Goal: Task Accomplishment & Management: Manage account settings

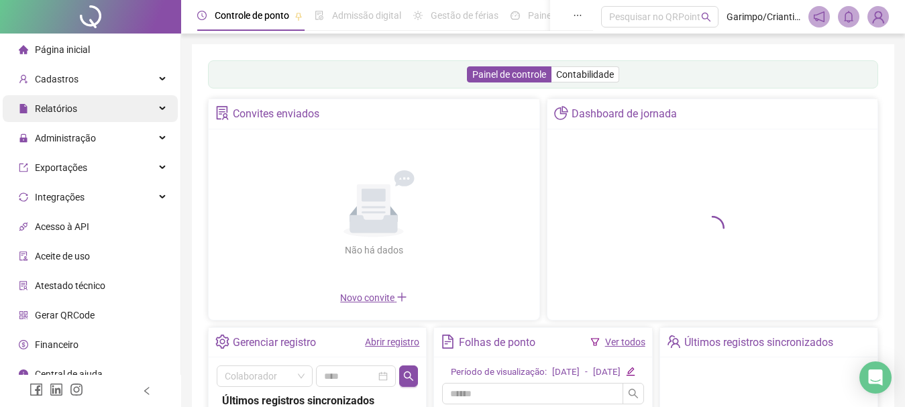
click at [55, 107] on span "Relatórios" at bounding box center [56, 108] width 42 height 11
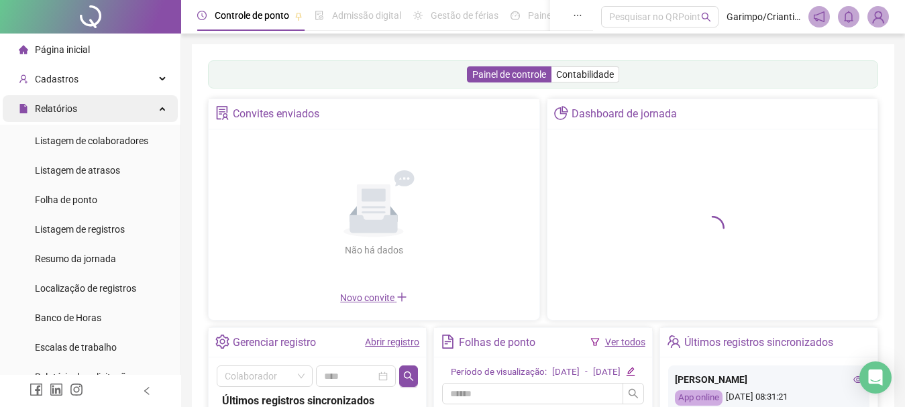
click at [95, 110] on div "Relatórios" at bounding box center [90, 108] width 175 height 27
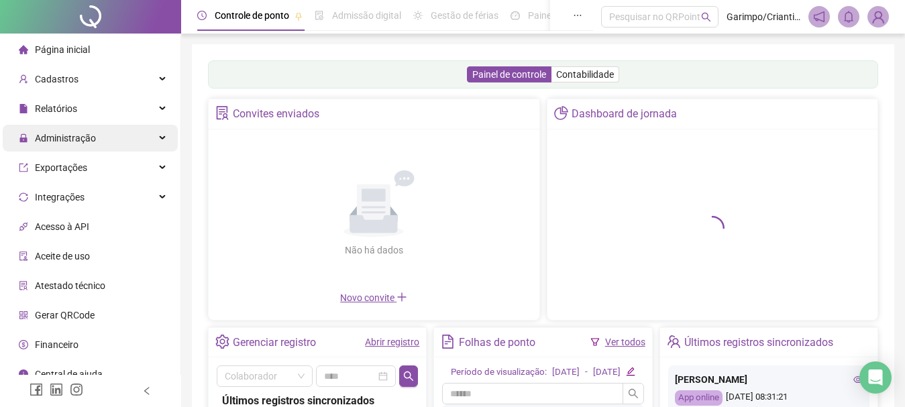
click at [92, 140] on span "Administração" at bounding box center [65, 138] width 61 height 11
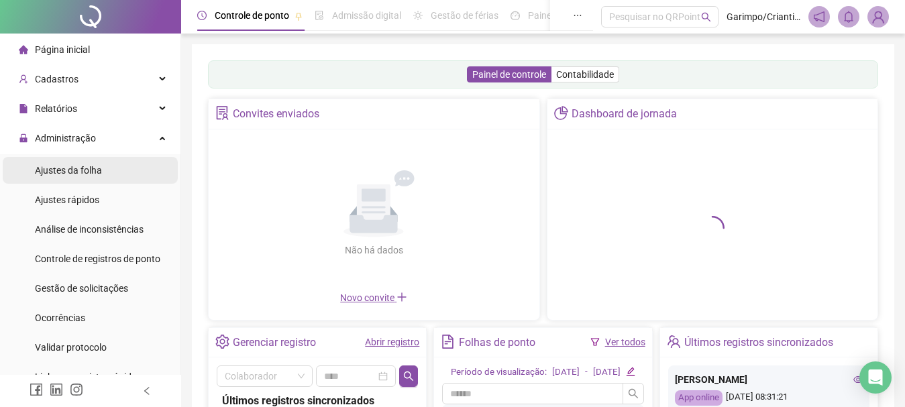
click at [130, 170] on li "Ajustes da folha" at bounding box center [90, 170] width 175 height 27
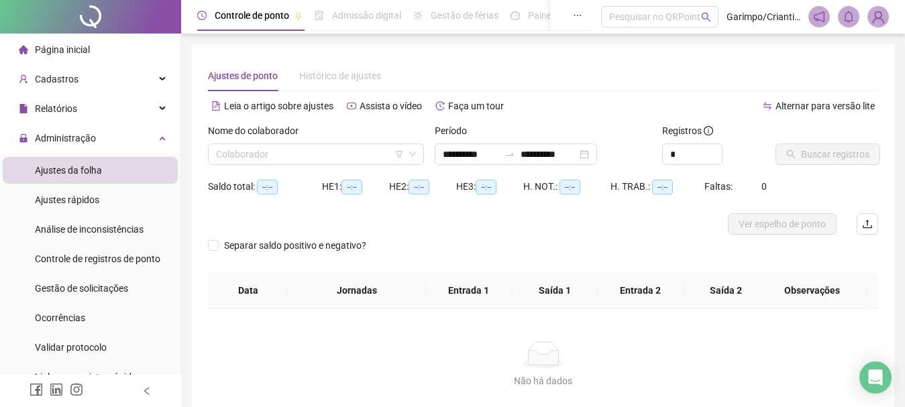
type input "**********"
click at [222, 159] on input "search" at bounding box center [310, 154] width 188 height 20
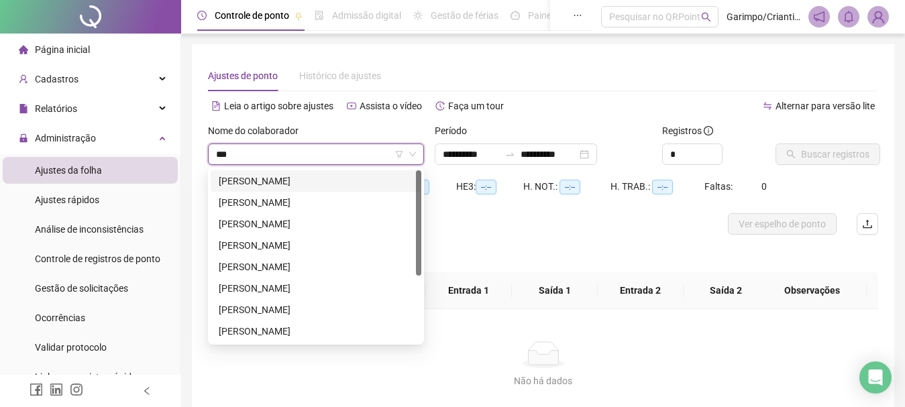
type input "****"
click at [296, 205] on div "[PERSON_NAME]" at bounding box center [316, 202] width 195 height 15
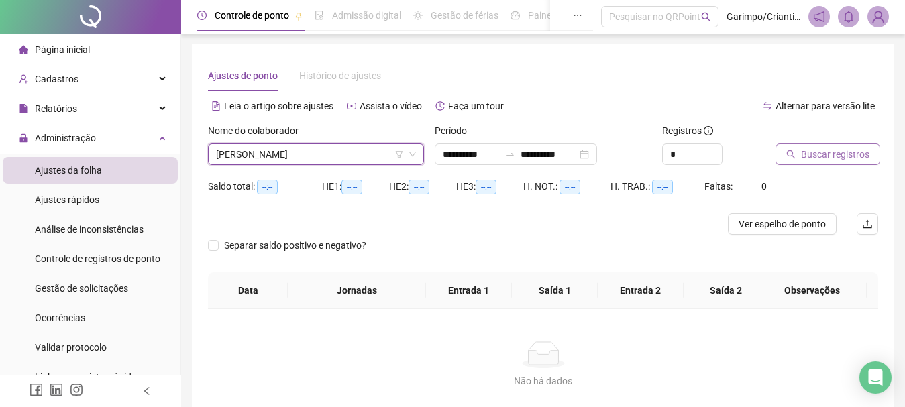
click at [862, 153] on span "Buscar registros" at bounding box center [835, 154] width 68 height 15
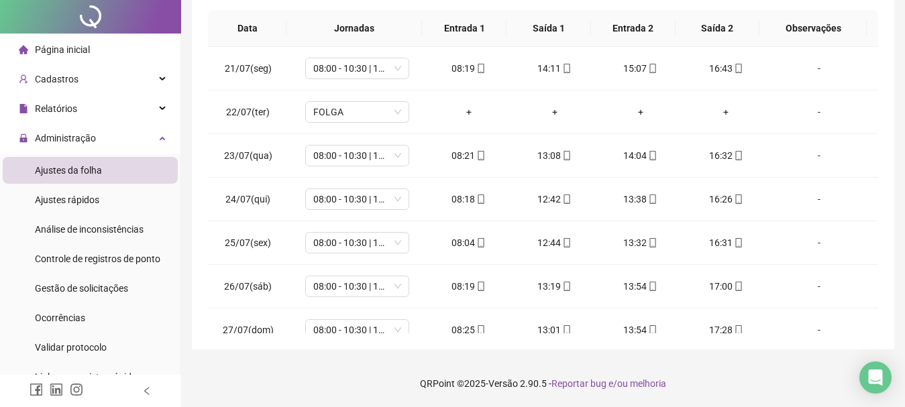
scroll to position [935, 0]
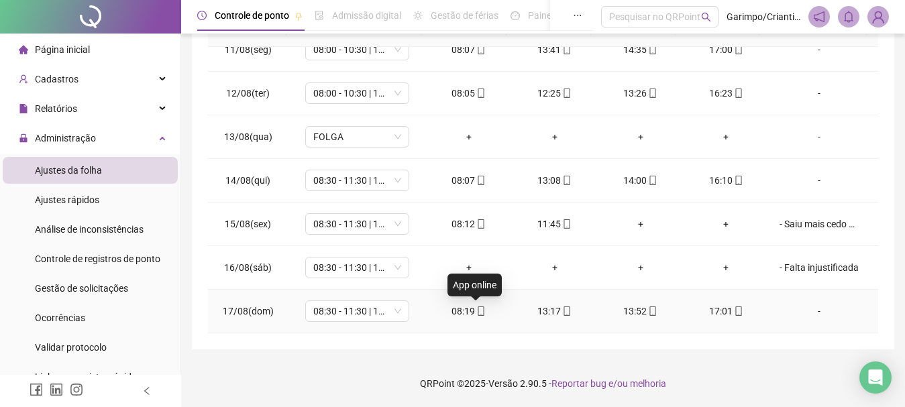
click at [479, 310] on icon "mobile" at bounding box center [482, 311] width 6 height 9
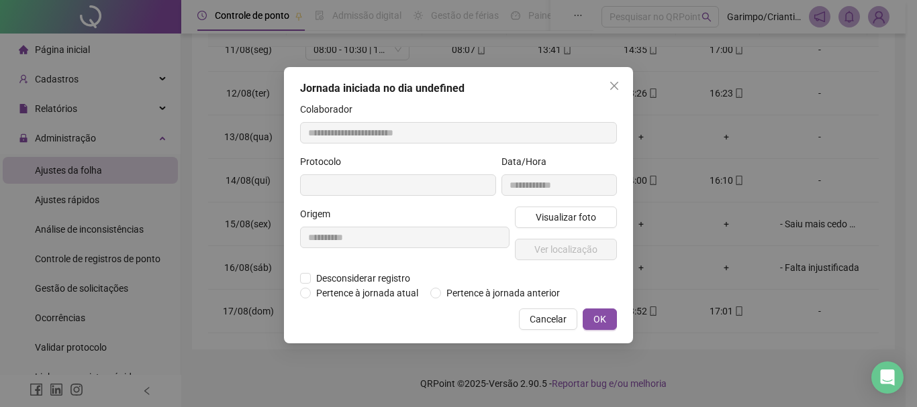
type input "**********"
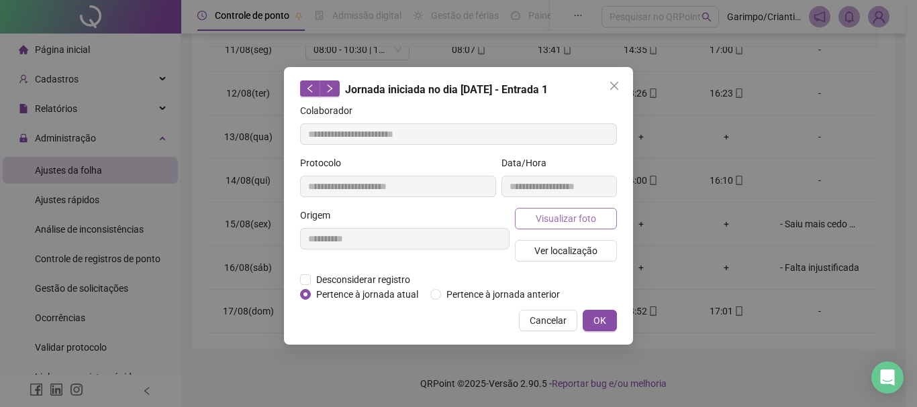
click at [563, 215] on span "Visualizar foto" at bounding box center [566, 218] width 60 height 15
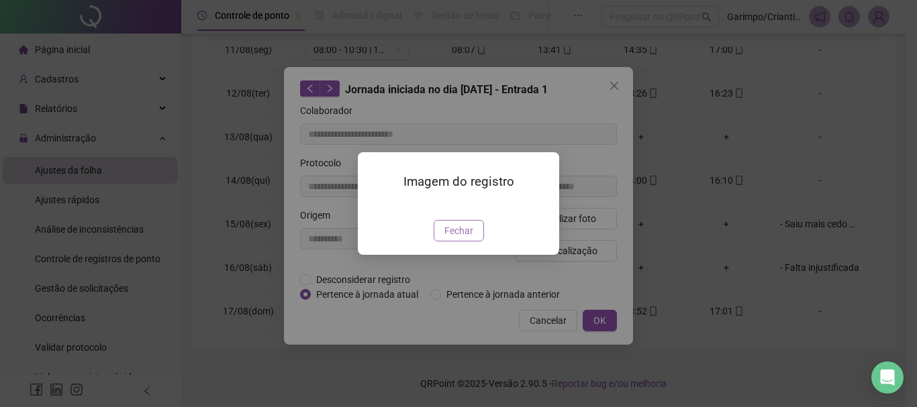
click at [467, 238] on span "Fechar" at bounding box center [458, 231] width 29 height 15
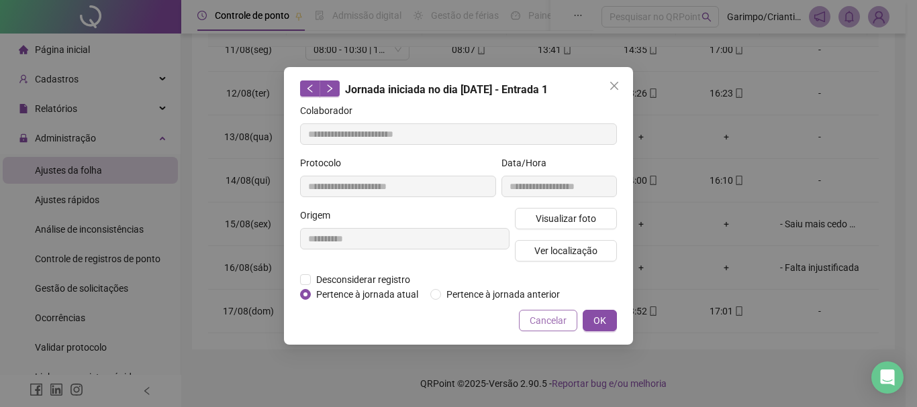
click at [570, 328] on button "Cancelar" at bounding box center [548, 320] width 58 height 21
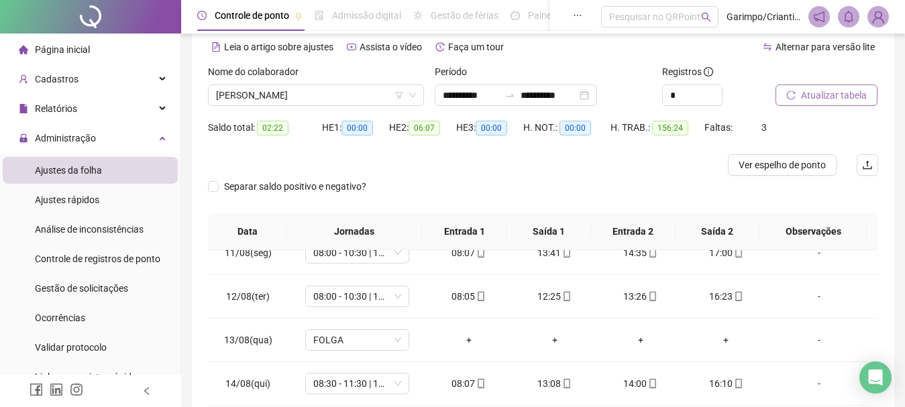
scroll to position [0, 0]
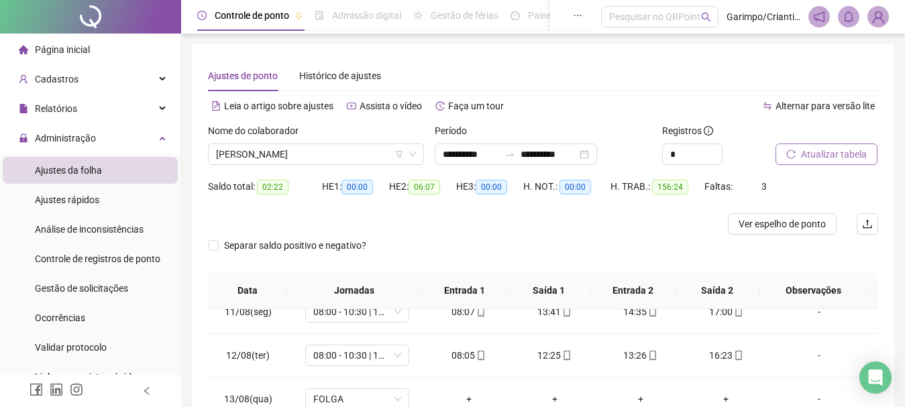
click at [561, 143] on div "Período" at bounding box center [543, 133] width 216 height 20
click at [560, 147] on div "**********" at bounding box center [516, 154] width 162 height 21
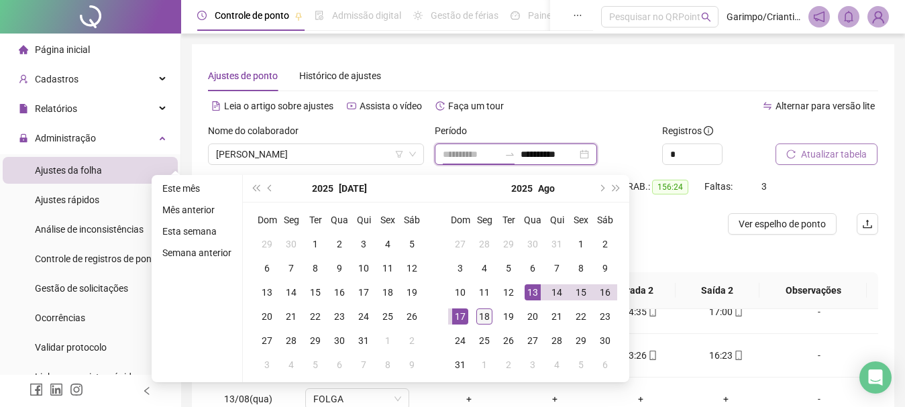
type input "**********"
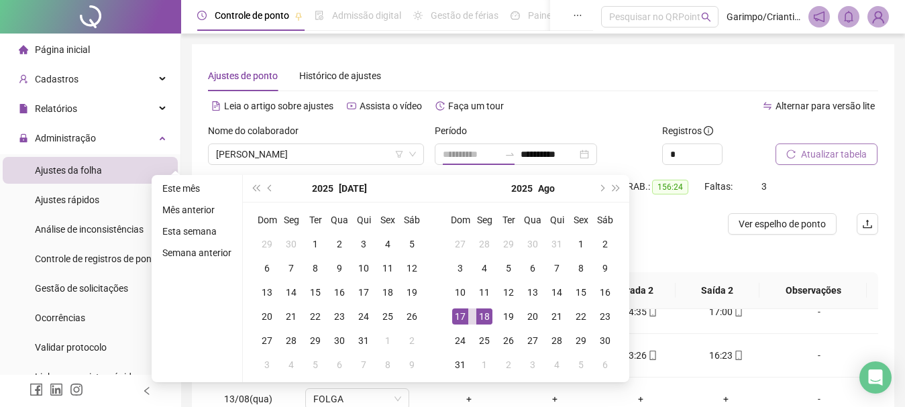
click at [485, 316] on div "18" at bounding box center [485, 317] width 16 height 16
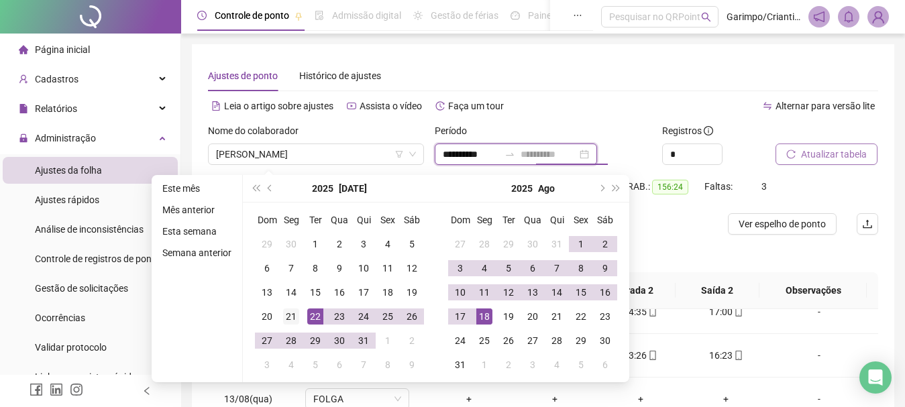
type input "**********"
click at [294, 315] on div "21" at bounding box center [291, 317] width 16 height 16
type input "**********"
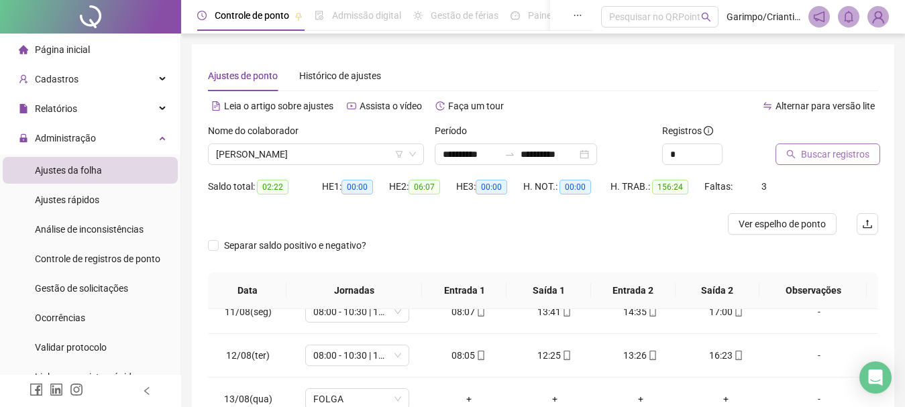
click at [858, 151] on span "Buscar registros" at bounding box center [835, 154] width 68 height 15
click at [560, 166] on div "**********" at bounding box center [543, 149] width 227 height 52
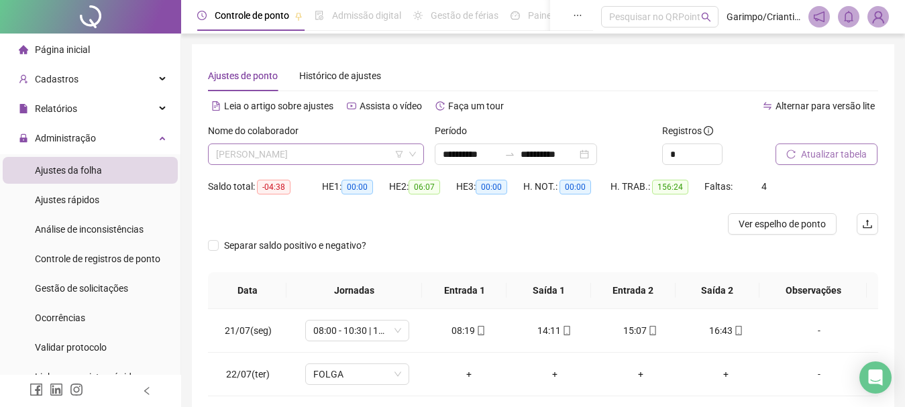
click at [326, 147] on span "[PERSON_NAME]" at bounding box center [316, 154] width 200 height 20
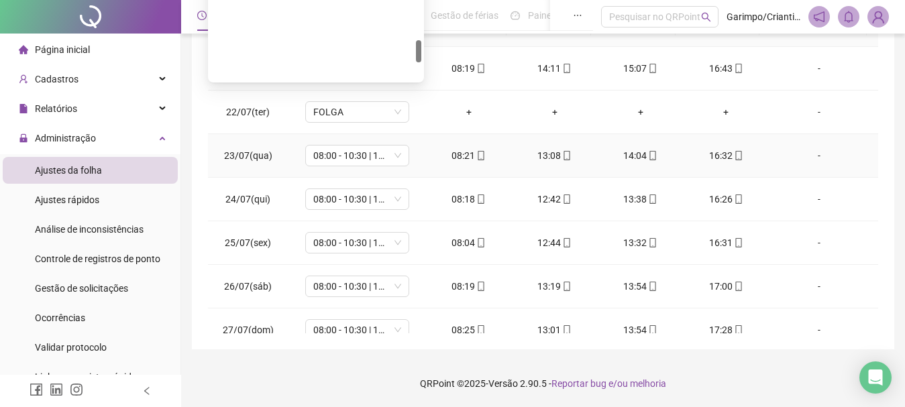
scroll to position [1026, 0]
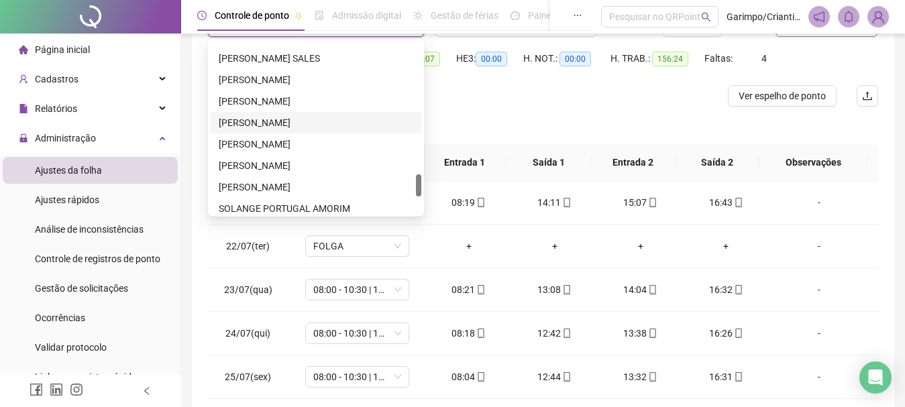
click at [285, 119] on div "[PERSON_NAME]" at bounding box center [316, 122] width 195 height 15
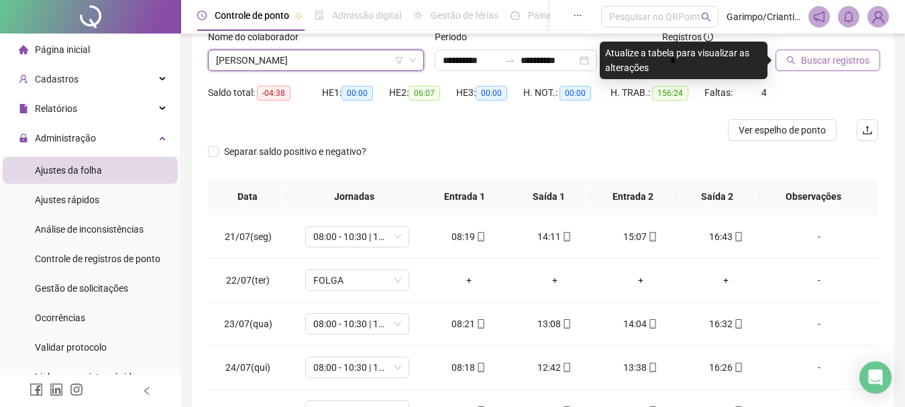
scroll to position [61, 0]
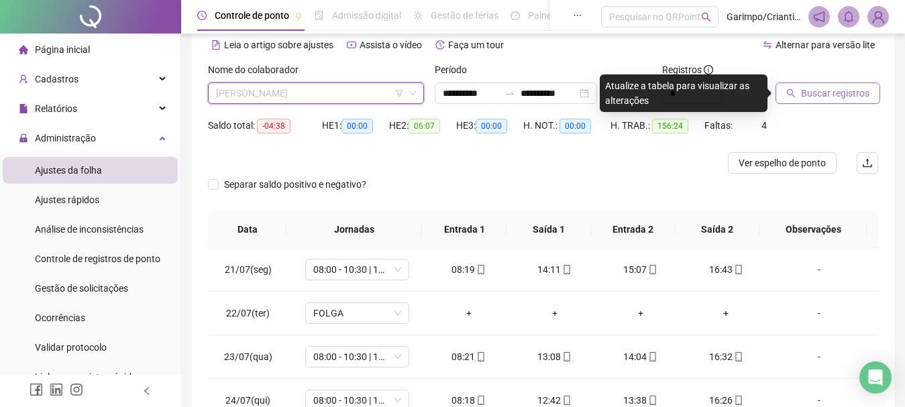
click at [311, 89] on span "[PERSON_NAME]" at bounding box center [316, 93] width 200 height 20
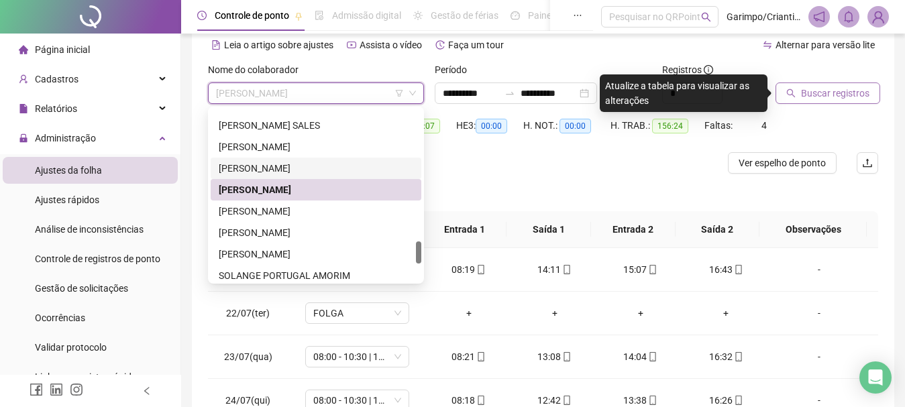
click at [286, 161] on div "[PERSON_NAME]" at bounding box center [316, 168] width 195 height 15
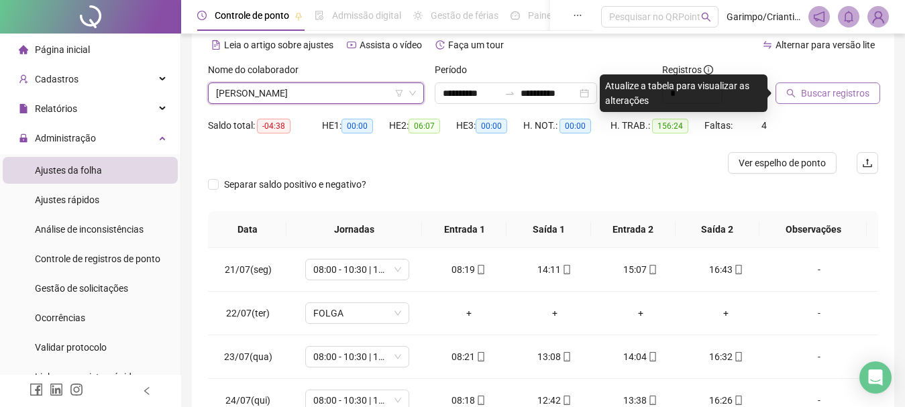
click at [828, 87] on span "Buscar registros" at bounding box center [835, 93] width 68 height 15
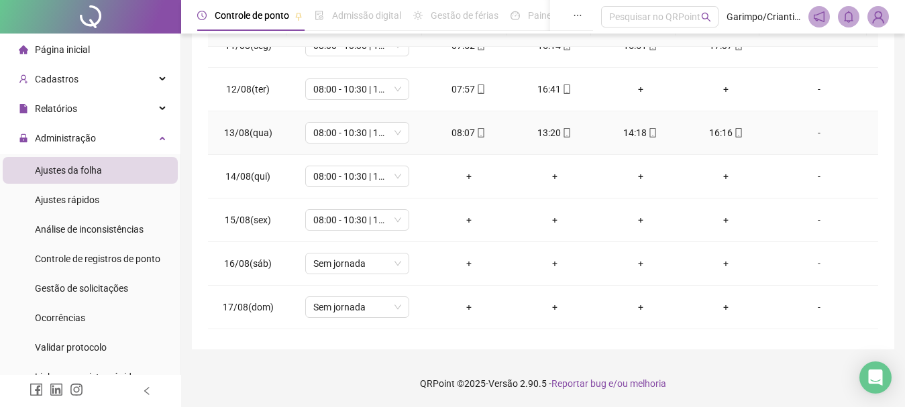
scroll to position [979, 0]
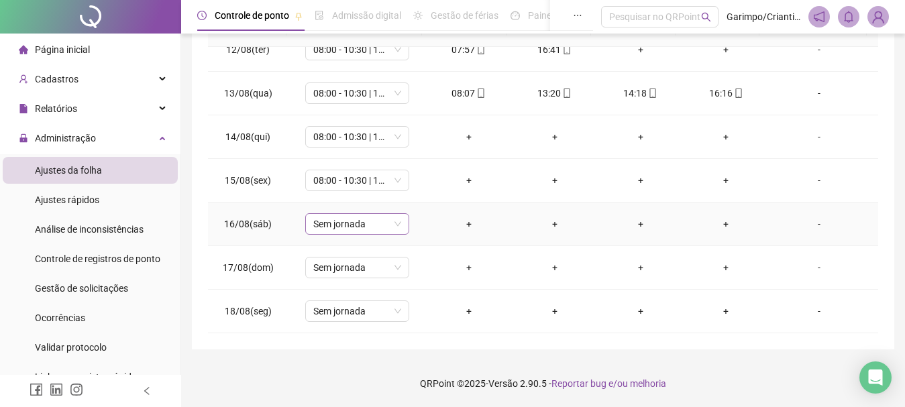
click at [340, 230] on span "Sem jornada" at bounding box center [357, 224] width 88 height 20
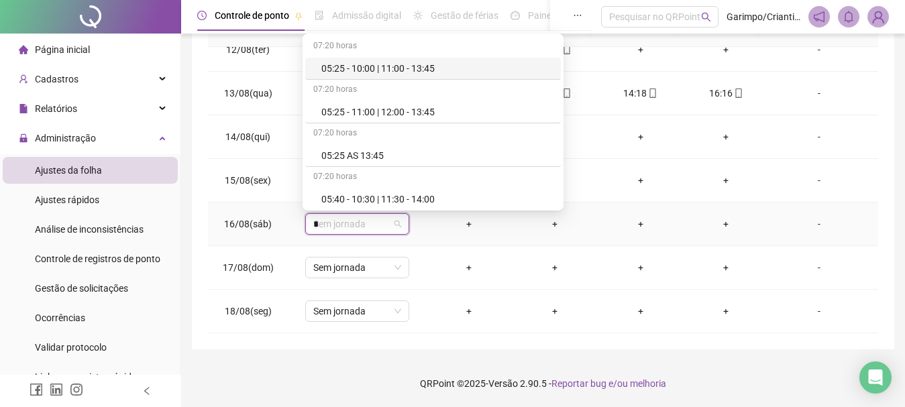
type input "**"
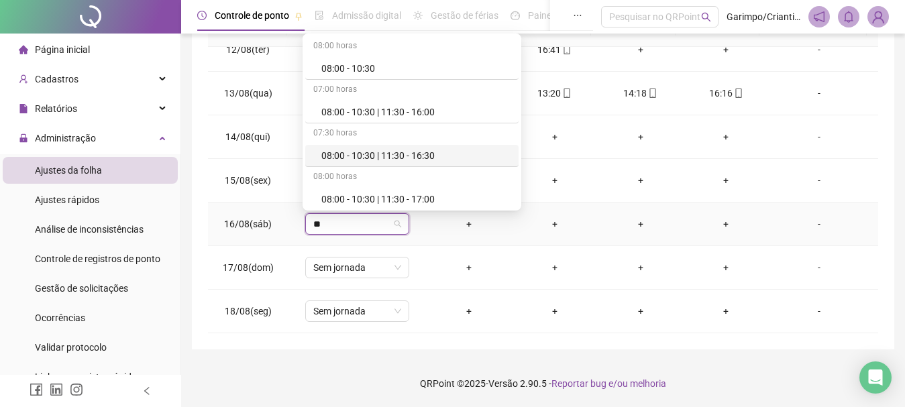
click at [395, 151] on div "08:00 - 10:30 | 11:30 - 16:30" at bounding box center [416, 155] width 189 height 15
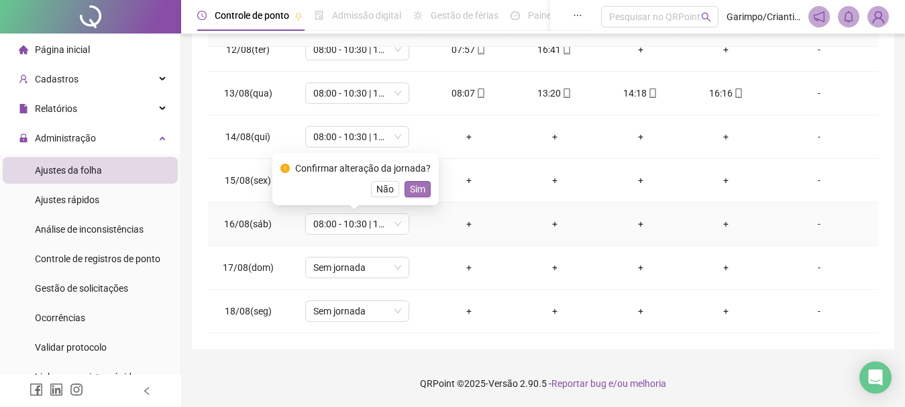
click at [413, 193] on span "Sim" at bounding box center [417, 189] width 15 height 15
click at [331, 269] on span "Sem jornada" at bounding box center [357, 268] width 88 height 20
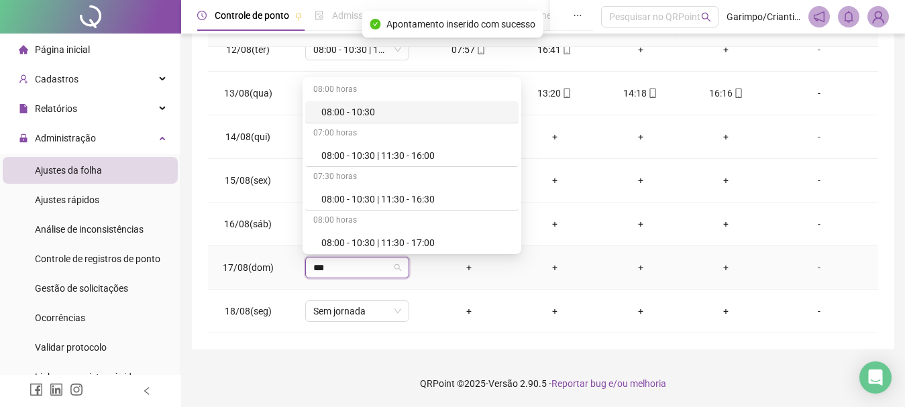
type input "****"
click at [417, 196] on div "08:00 - 10:30 | 11:30 - 16:30" at bounding box center [416, 199] width 189 height 15
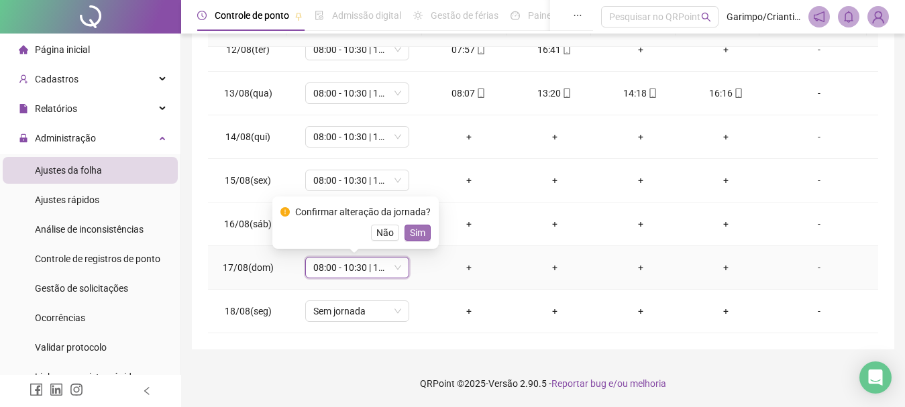
click at [424, 233] on button "Sim" at bounding box center [418, 233] width 26 height 16
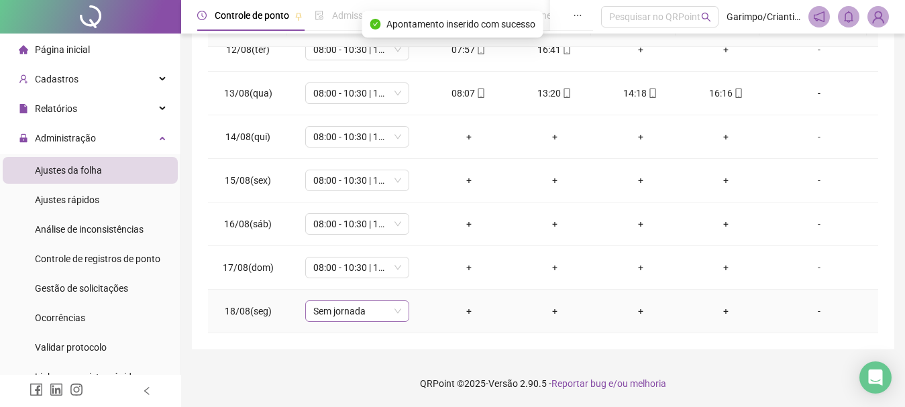
click at [336, 314] on span "Sem jornada" at bounding box center [357, 311] width 88 height 20
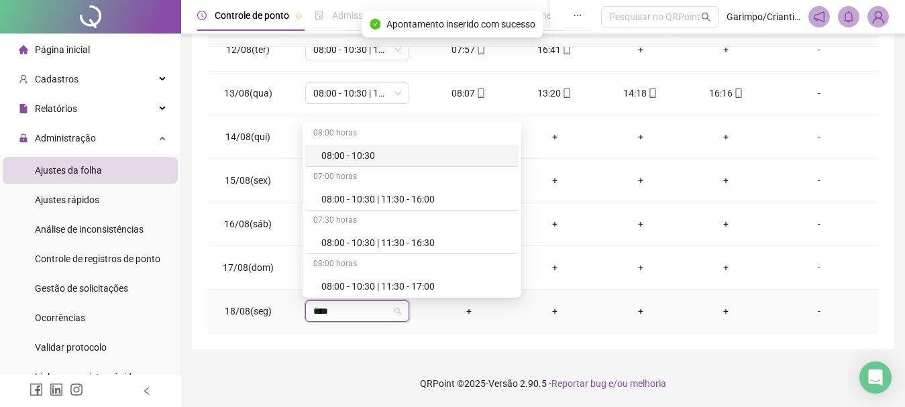
type input "*****"
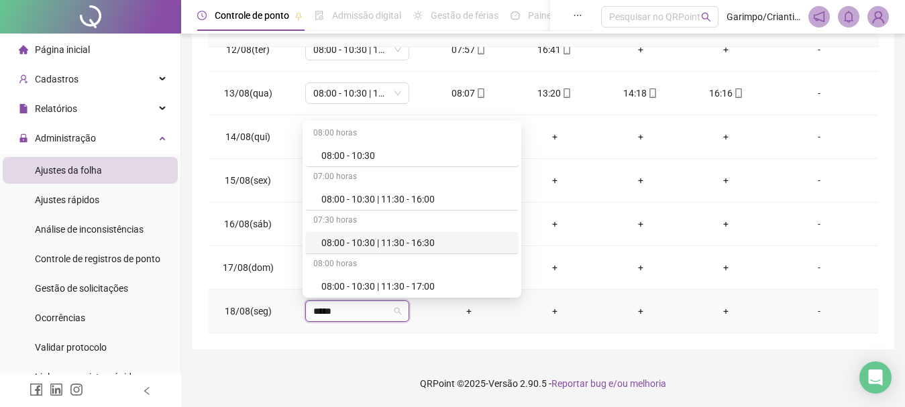
click at [426, 255] on div "08:00 horas" at bounding box center [411, 264] width 213 height 21
click at [428, 242] on div "08:00 - 10:30 | 11:30 - 16:30" at bounding box center [416, 243] width 189 height 15
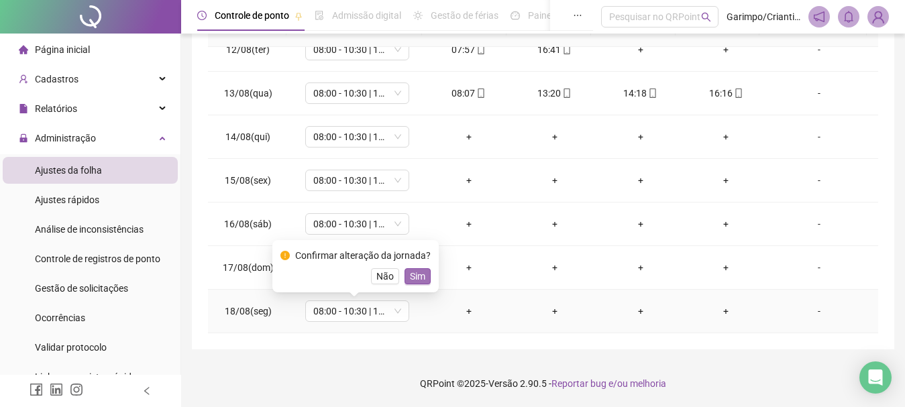
click at [416, 275] on span "Sim" at bounding box center [417, 276] width 15 height 15
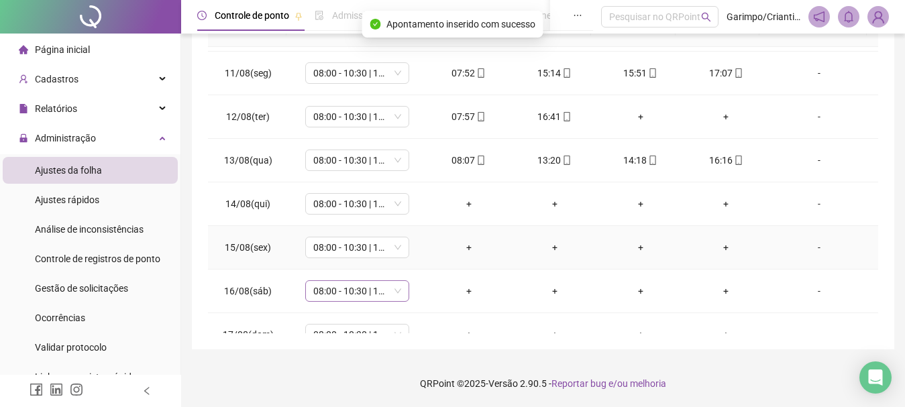
scroll to position [844, 0]
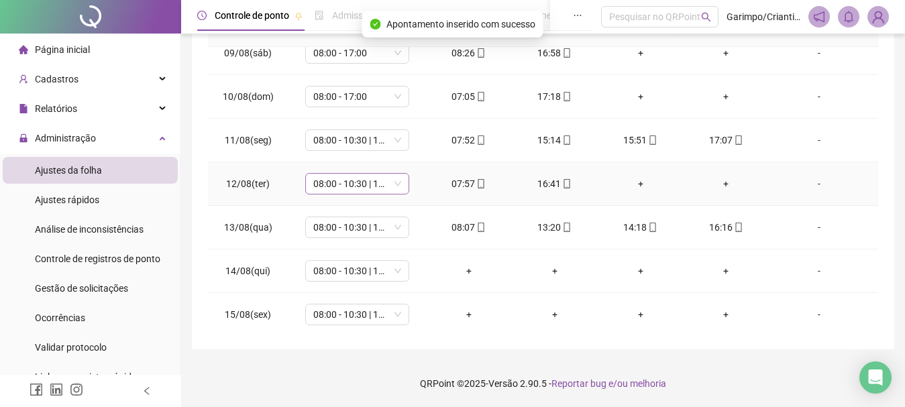
click at [368, 188] on span "08:00 - 10:30 | 11:30 - 16:30" at bounding box center [357, 184] width 88 height 20
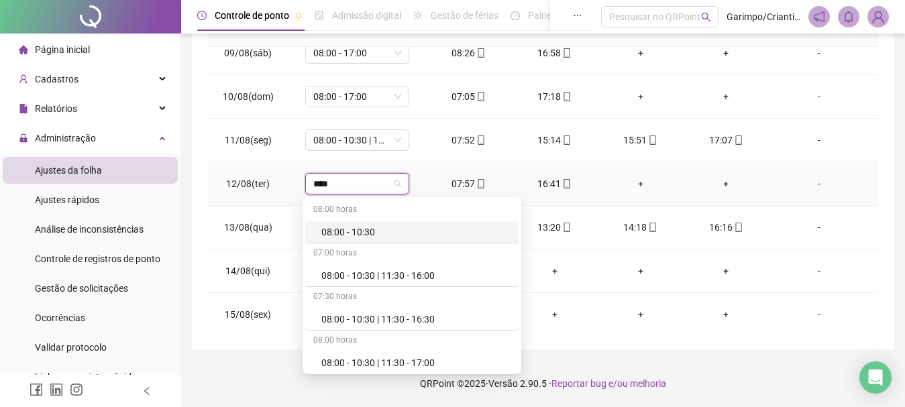
type input "*****"
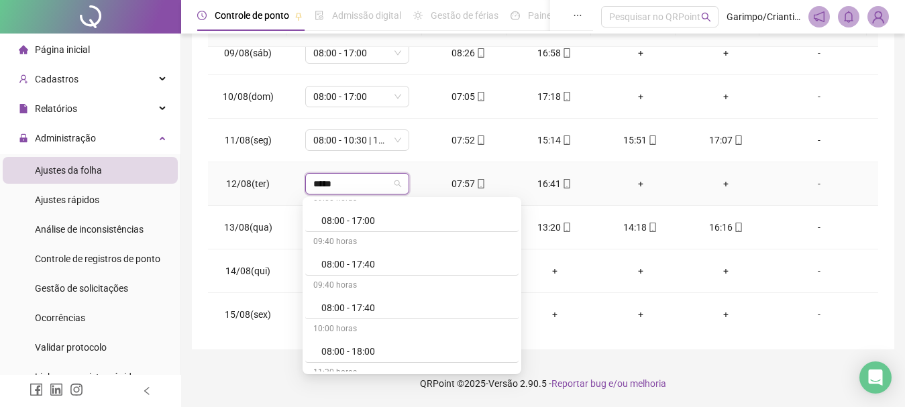
scroll to position [1258, 0]
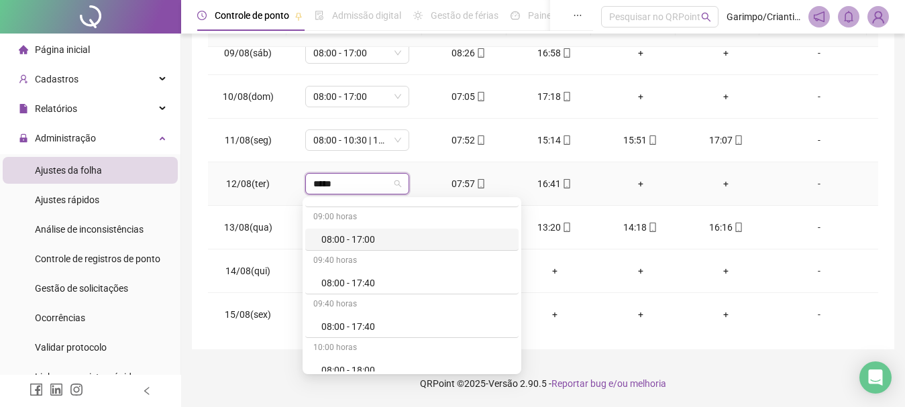
click at [381, 240] on div "08:00 - 17:00" at bounding box center [416, 239] width 189 height 15
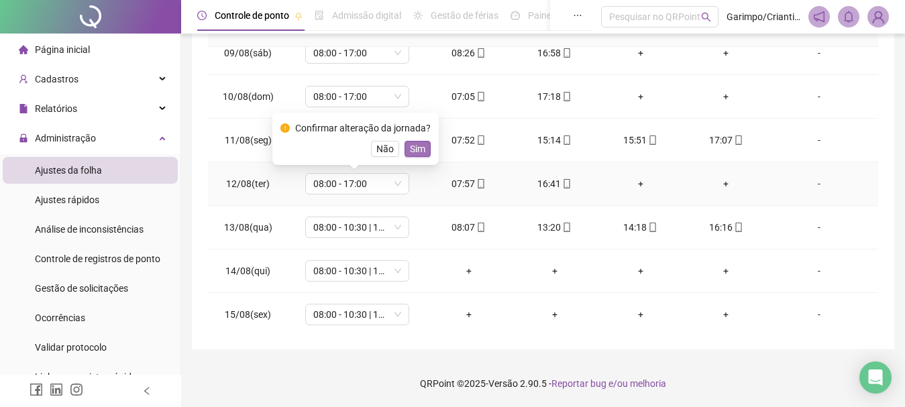
click at [413, 147] on span "Sim" at bounding box center [417, 149] width 15 height 15
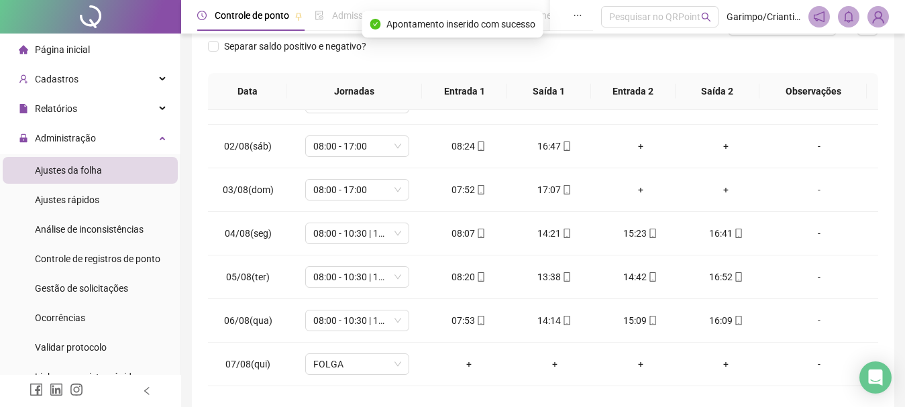
scroll to position [61, 0]
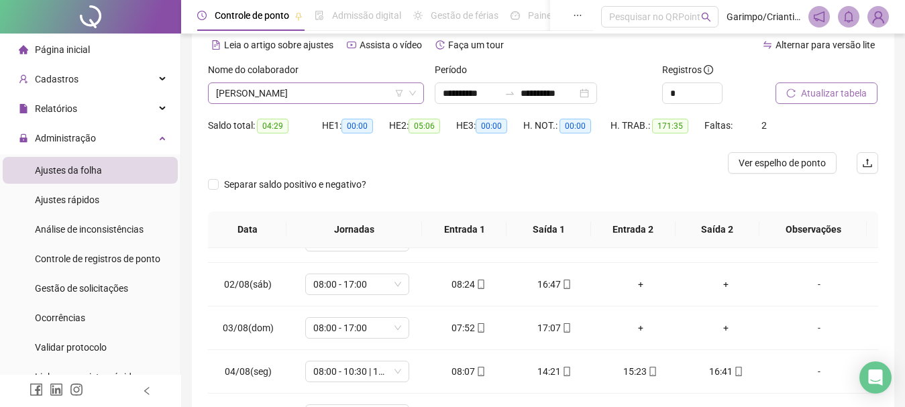
click at [359, 99] on span "[PERSON_NAME]" at bounding box center [316, 93] width 200 height 20
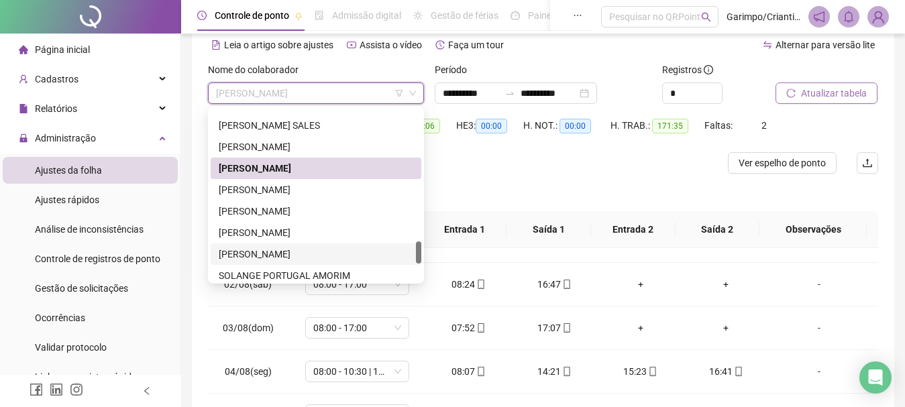
scroll to position [1093, 0]
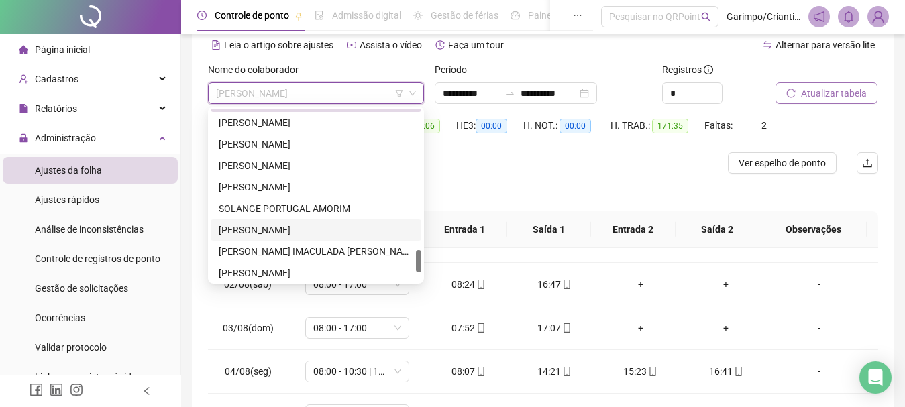
click at [288, 232] on div "[PERSON_NAME]" at bounding box center [316, 230] width 195 height 15
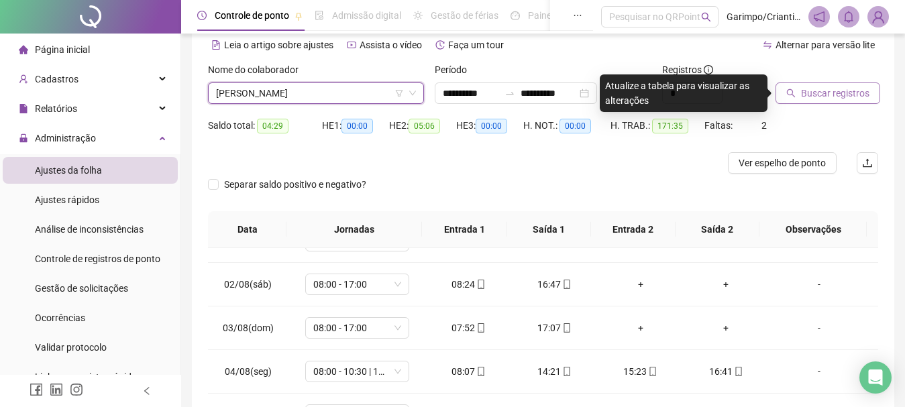
click at [807, 106] on div "Buscar registros" at bounding box center [827, 88] width 113 height 52
click at [818, 88] on span "Buscar registros" at bounding box center [835, 93] width 68 height 15
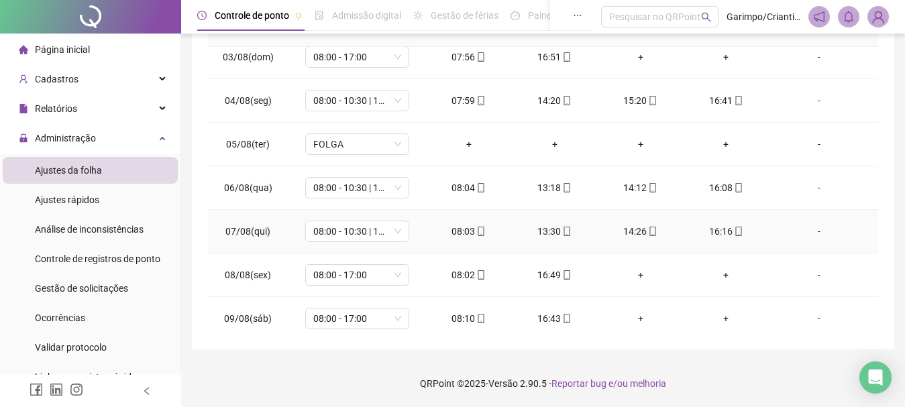
scroll to position [979, 0]
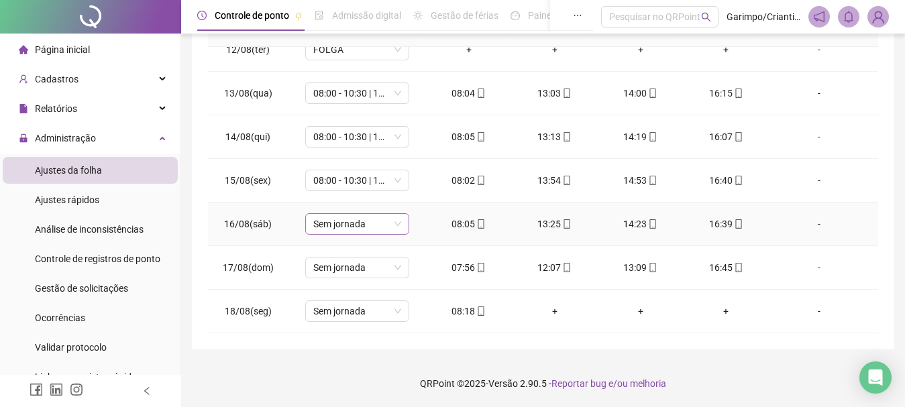
click at [348, 224] on span "Sem jornada" at bounding box center [357, 224] width 88 height 20
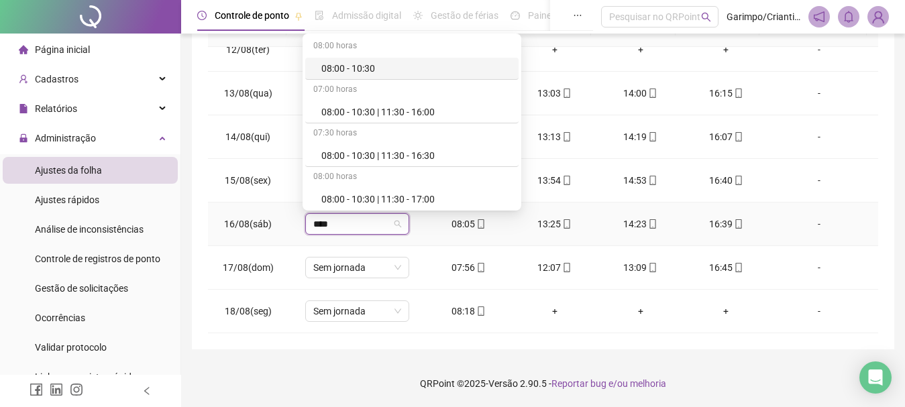
type input "*****"
click at [420, 156] on div "08:00 - 10:30 | 11:30 - 16:30" at bounding box center [416, 155] width 189 height 15
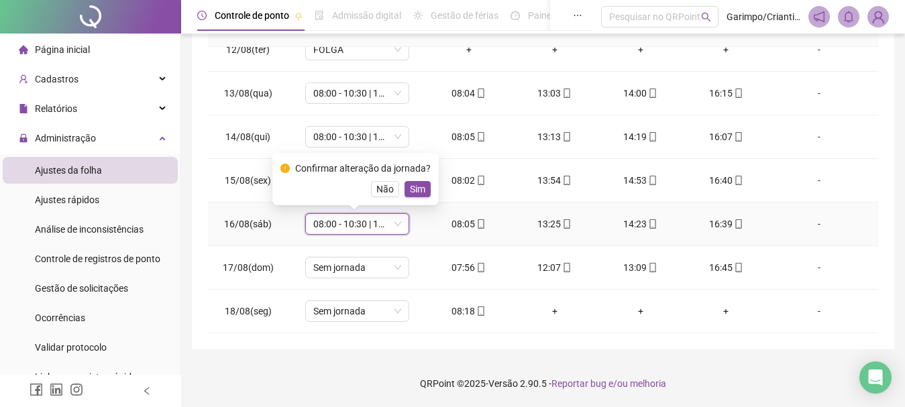
click at [415, 197] on button "Sim" at bounding box center [418, 189] width 26 height 16
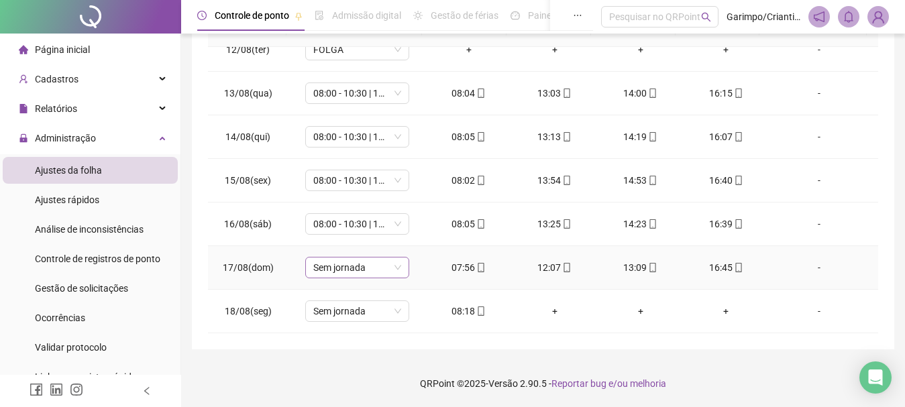
drag, startPoint x: 368, startPoint y: 278, endPoint x: 346, endPoint y: 272, distance: 22.3
click at [367, 278] on div "Sem jornada" at bounding box center [357, 267] width 104 height 21
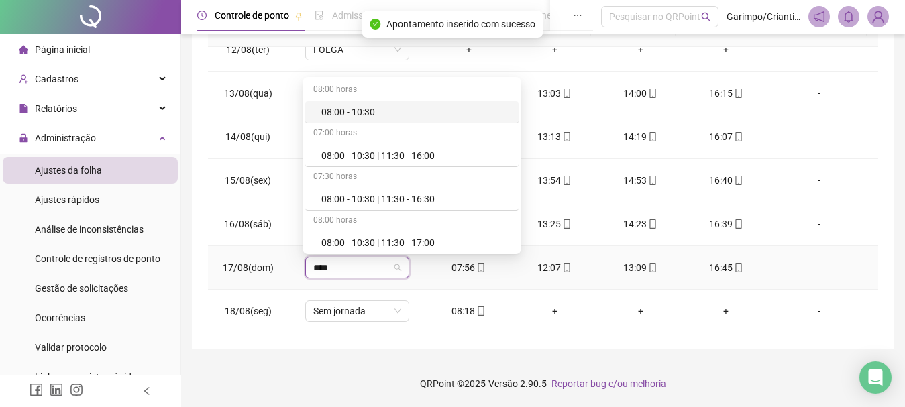
type input "*****"
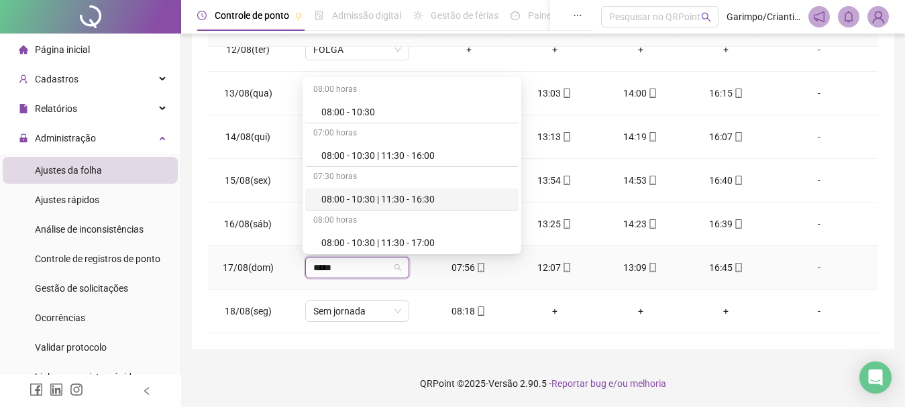
click at [409, 203] on div "08:00 - 10:30 | 11:30 - 16:30" at bounding box center [416, 199] width 189 height 15
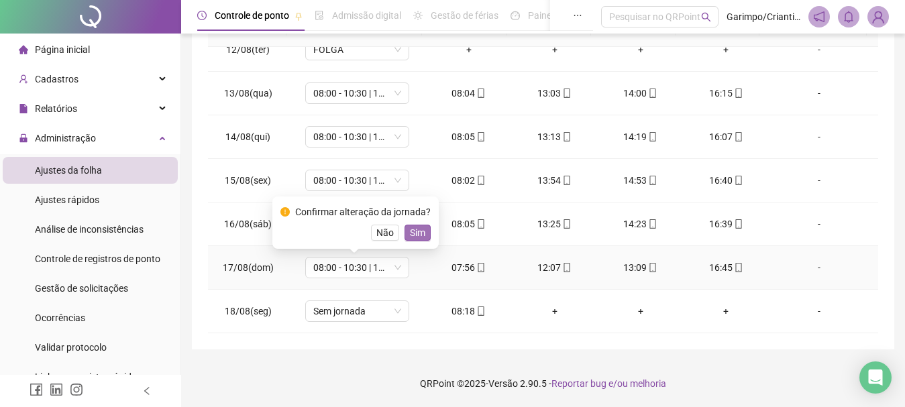
click at [410, 235] on span "Sim" at bounding box center [417, 233] width 15 height 15
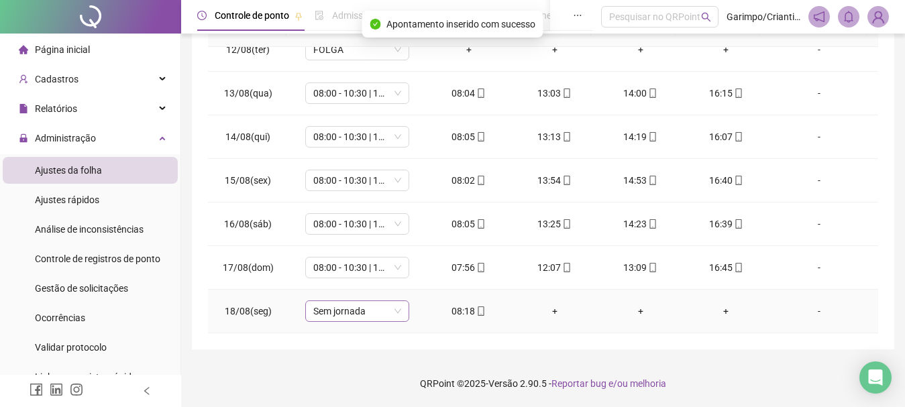
click at [341, 313] on span "Sem jornada" at bounding box center [357, 311] width 88 height 20
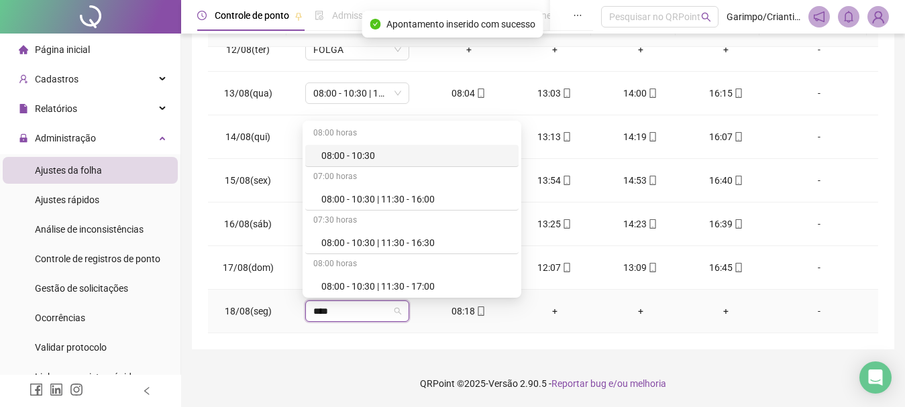
type input "*****"
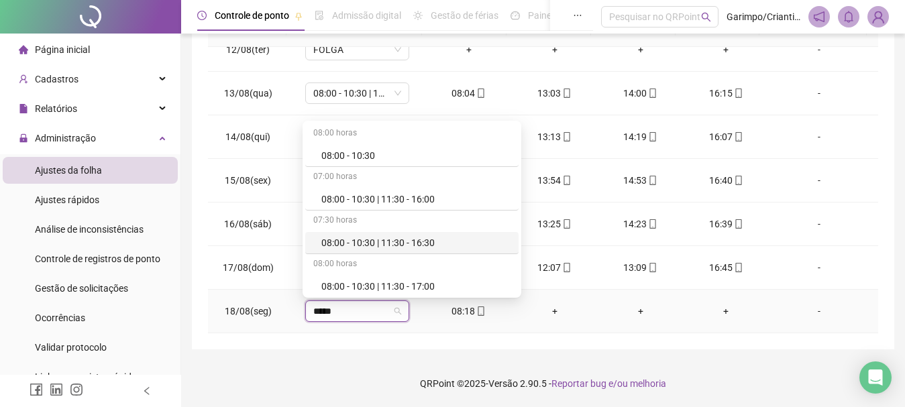
click at [385, 238] on div "08:00 - 10:30 | 11:30 - 16:30" at bounding box center [416, 243] width 189 height 15
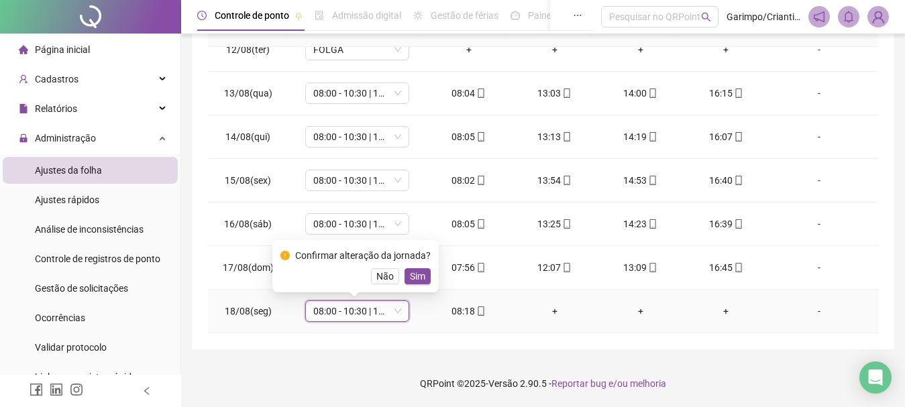
click at [417, 285] on div "Confirmar alteração da jornada? Não Sim" at bounding box center [356, 266] width 166 height 52
click at [414, 276] on span "Sim" at bounding box center [417, 276] width 15 height 15
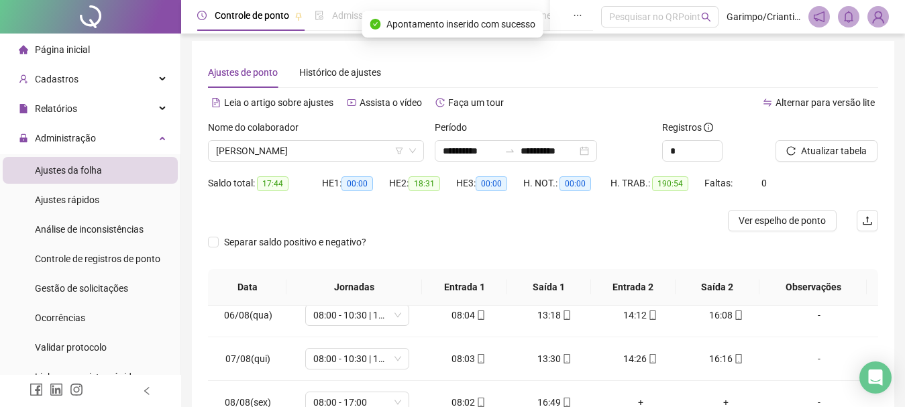
scroll to position [0, 0]
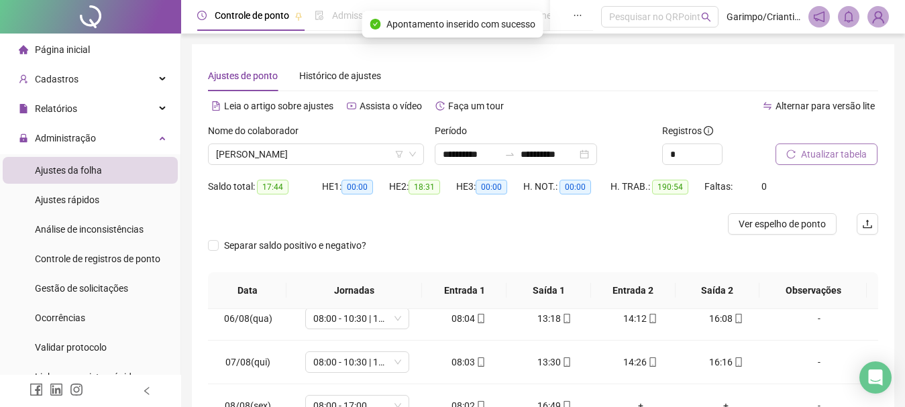
click at [822, 151] on span "Atualizar tabela" at bounding box center [834, 154] width 66 height 15
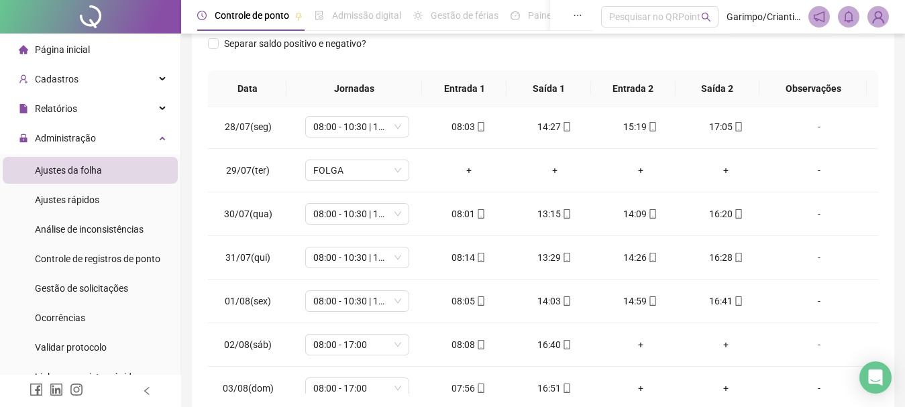
scroll to position [61, 0]
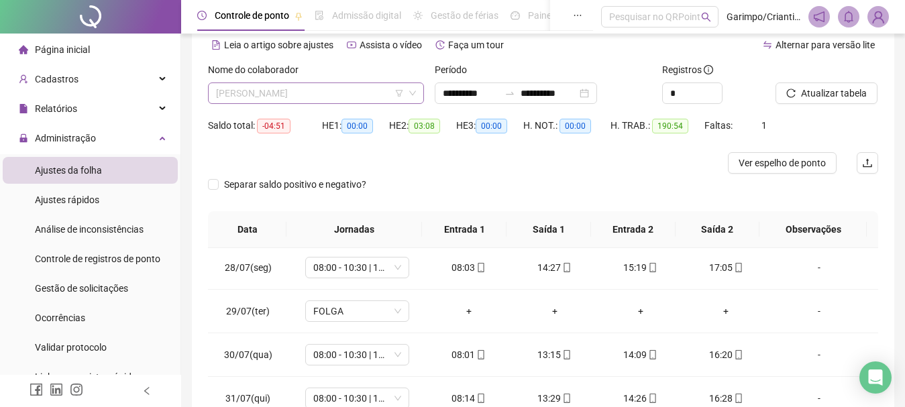
click at [341, 94] on span "[PERSON_NAME]" at bounding box center [316, 93] width 200 height 20
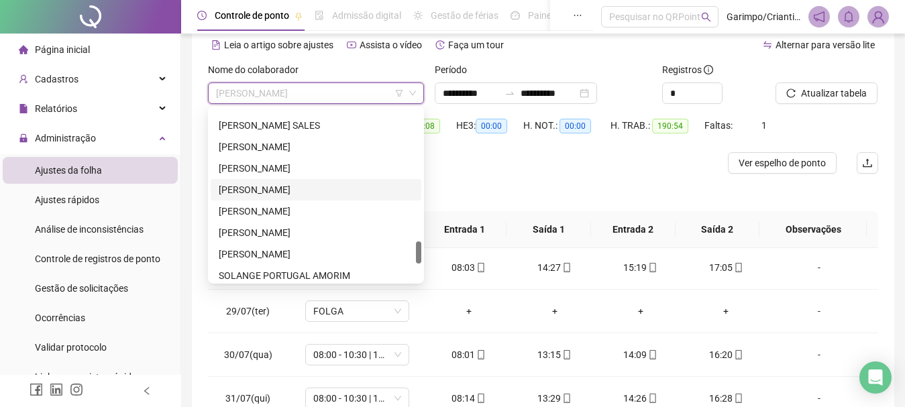
scroll to position [958, 0]
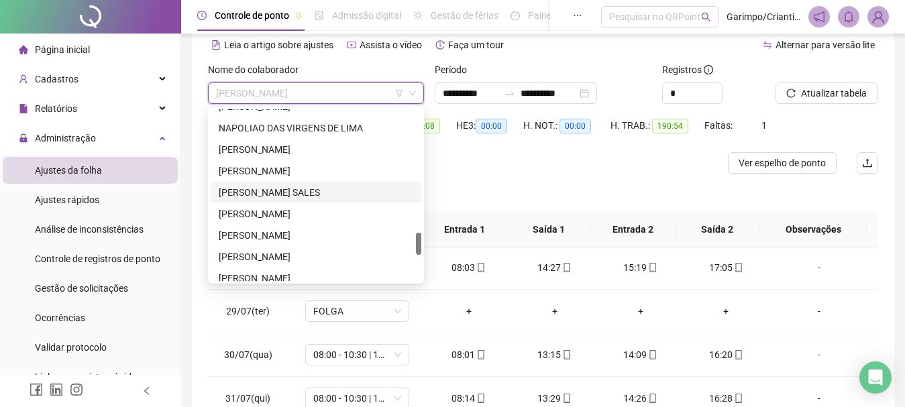
click at [282, 188] on div "[PERSON_NAME] SALES" at bounding box center [316, 192] width 195 height 15
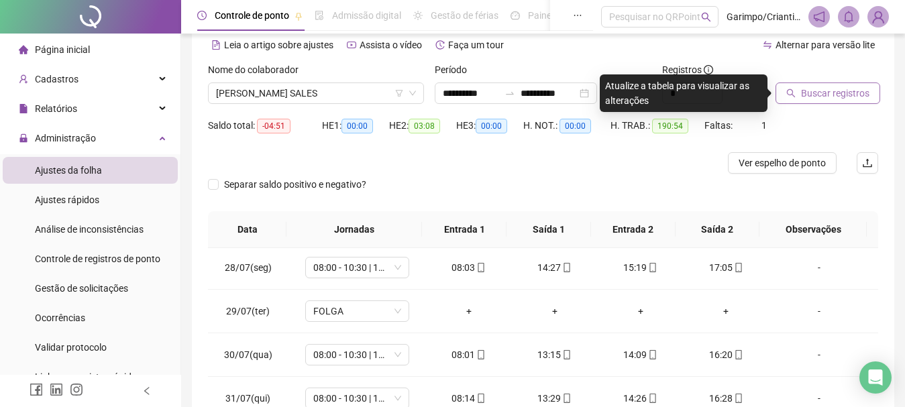
click at [855, 92] on span "Buscar registros" at bounding box center [835, 93] width 68 height 15
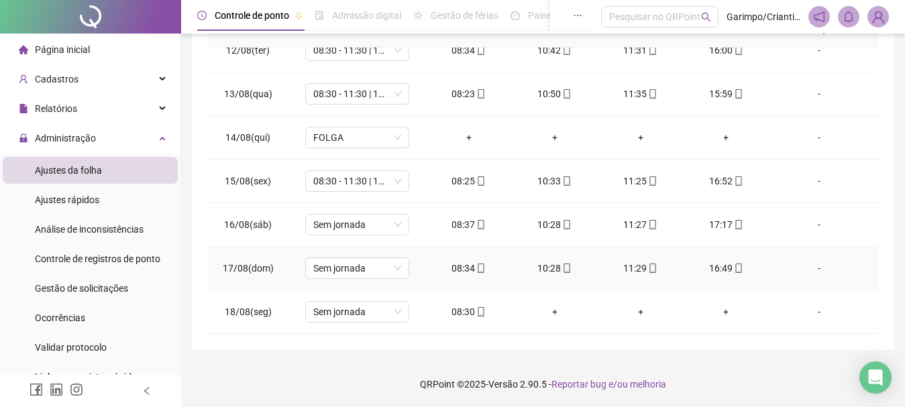
scroll to position [262, 0]
click at [348, 224] on span "Sem jornada" at bounding box center [357, 224] width 88 height 20
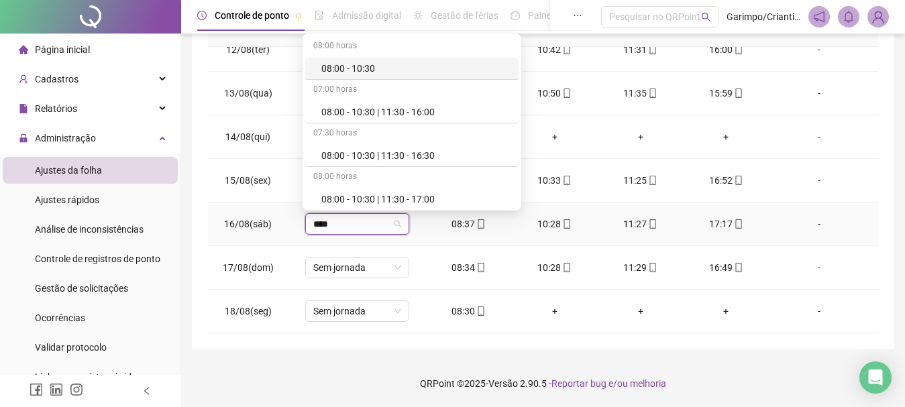
type input "*****"
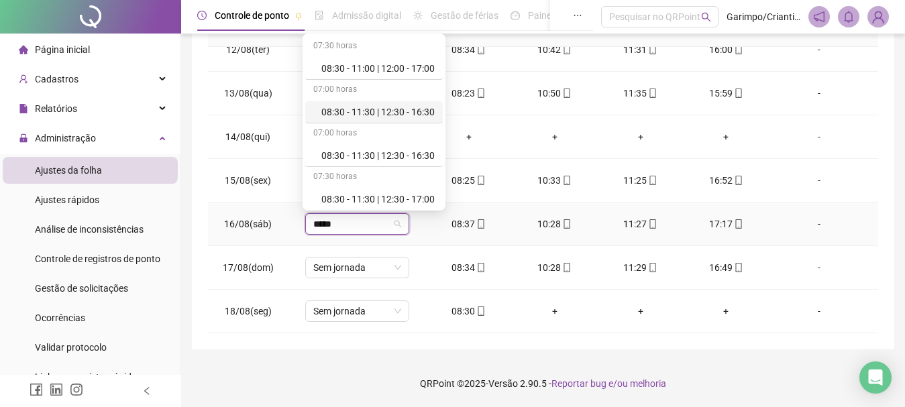
click at [403, 114] on div "08:30 - 11:30 | 12:30 - 16:30" at bounding box center [378, 112] width 113 height 15
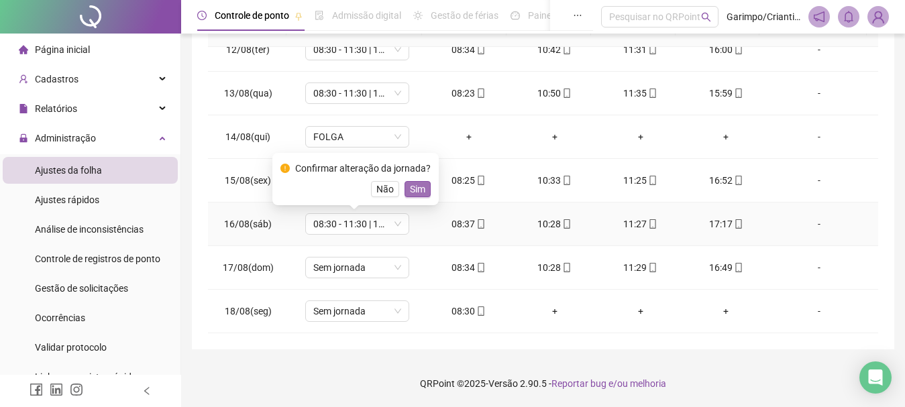
click at [415, 187] on span "Sim" at bounding box center [417, 189] width 15 height 15
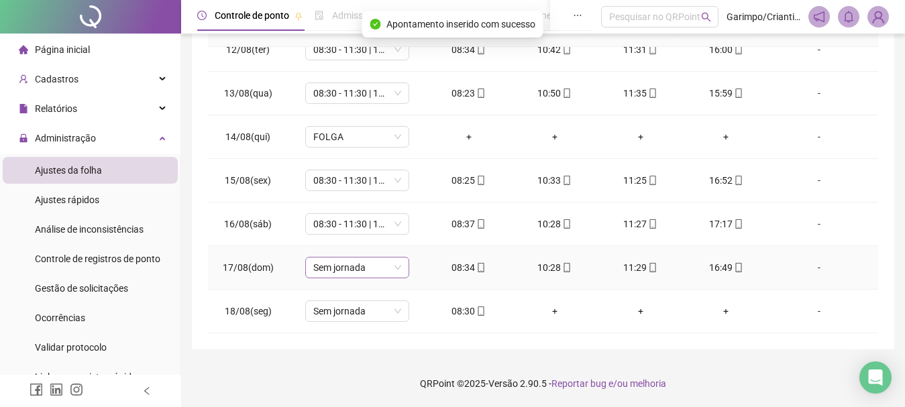
click at [338, 265] on span "Sem jornada" at bounding box center [357, 268] width 88 height 20
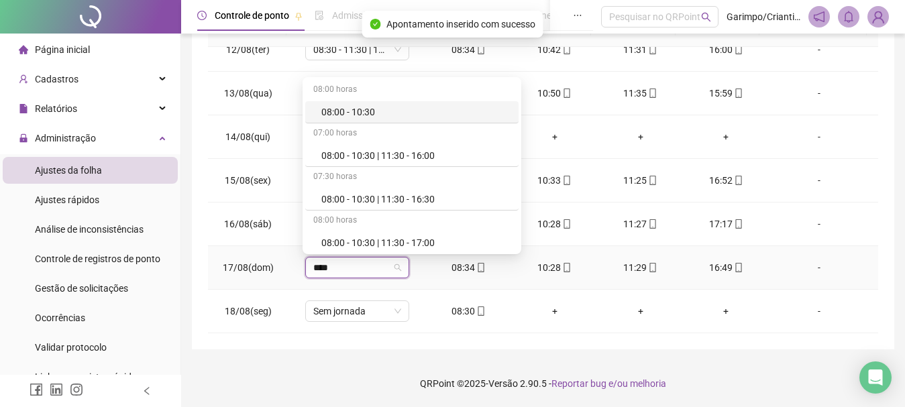
type input "*****"
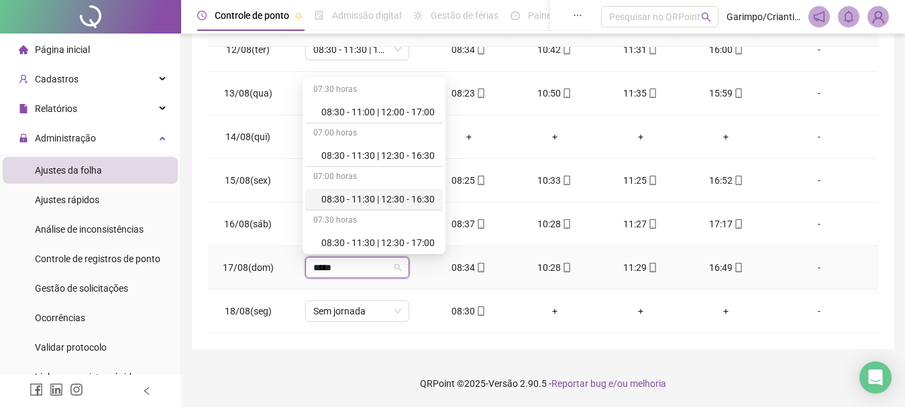
click at [390, 203] on div "08:30 - 11:30 | 12:30 - 16:30" at bounding box center [378, 199] width 113 height 15
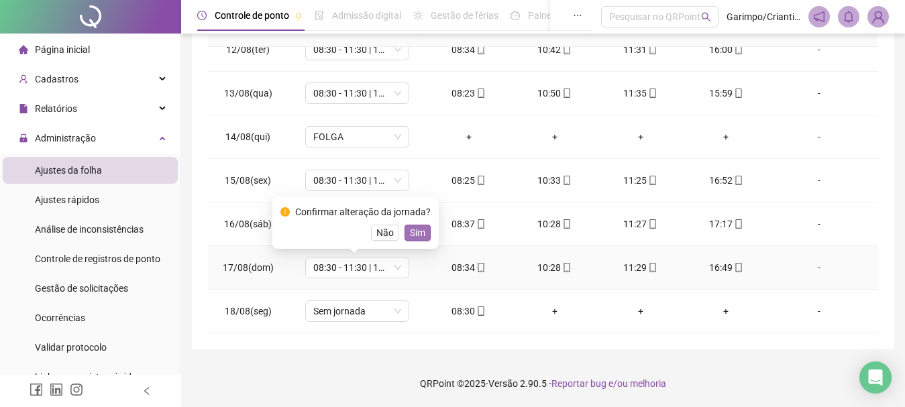
click at [419, 233] on span "Sim" at bounding box center [417, 233] width 15 height 15
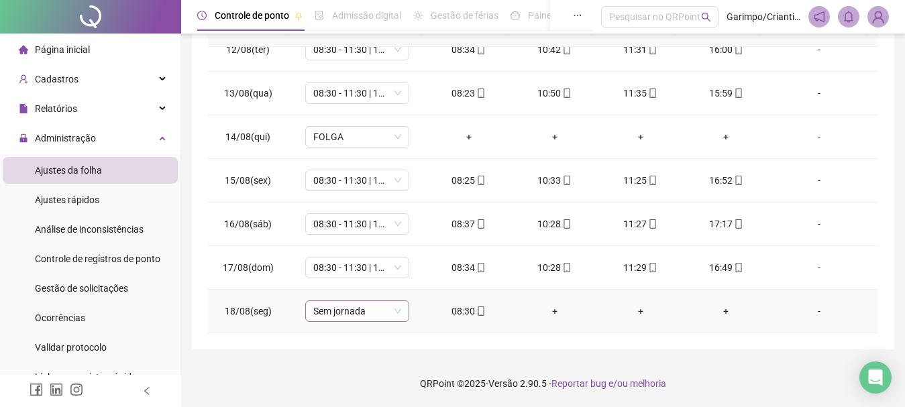
click at [342, 317] on span "Sem jornada" at bounding box center [357, 311] width 88 height 20
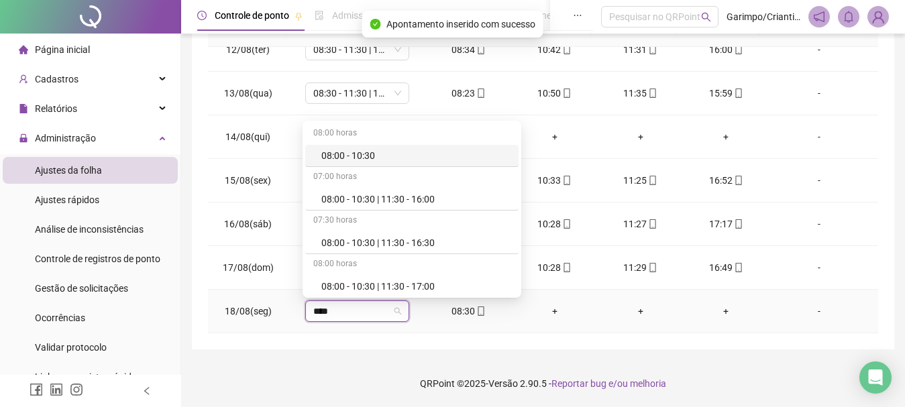
type input "*****"
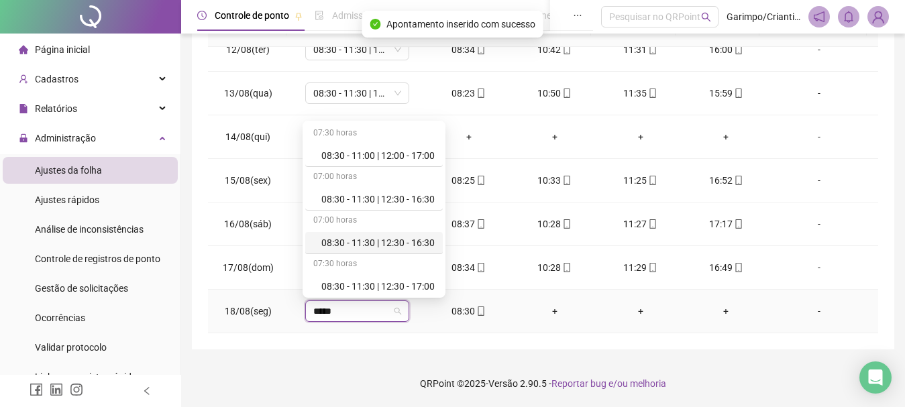
click at [391, 234] on div "08:30 - 11:30 | 12:30 - 16:30" at bounding box center [374, 243] width 138 height 22
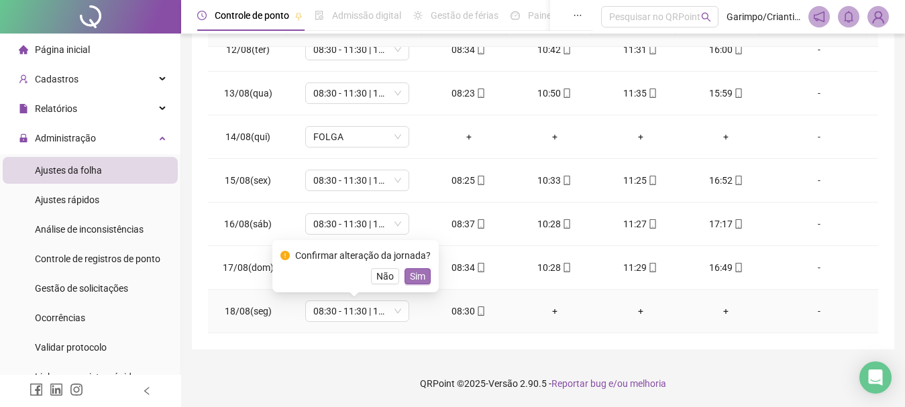
click at [417, 277] on span "Sim" at bounding box center [417, 276] width 15 height 15
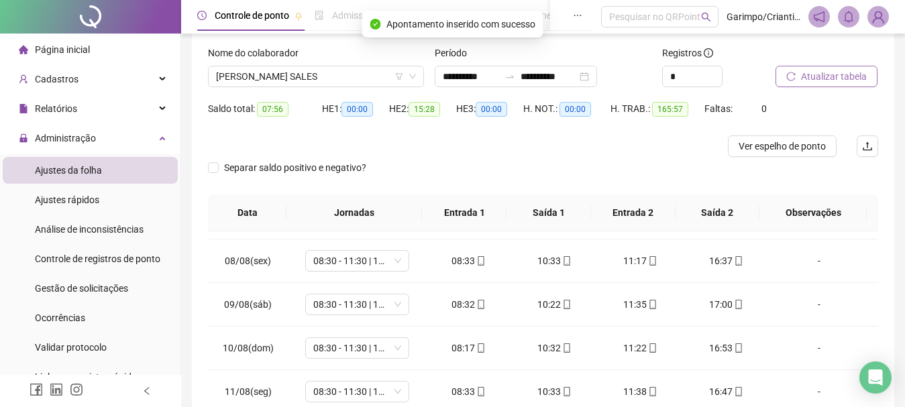
scroll to position [61, 0]
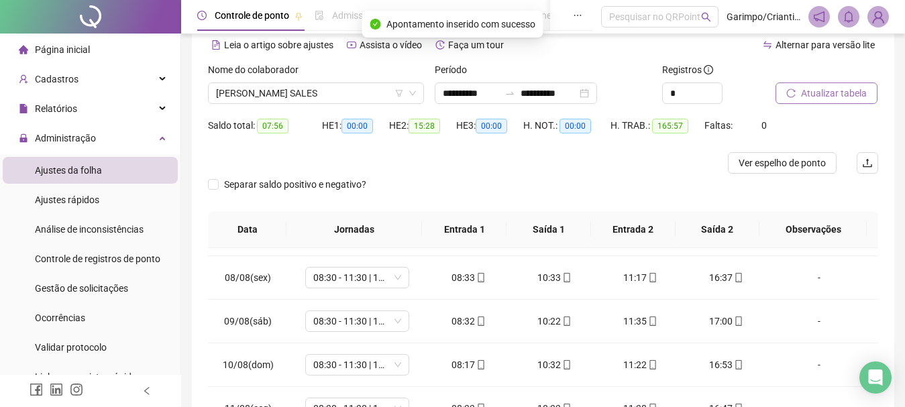
click at [828, 94] on span "Atualizar tabela" at bounding box center [834, 93] width 66 height 15
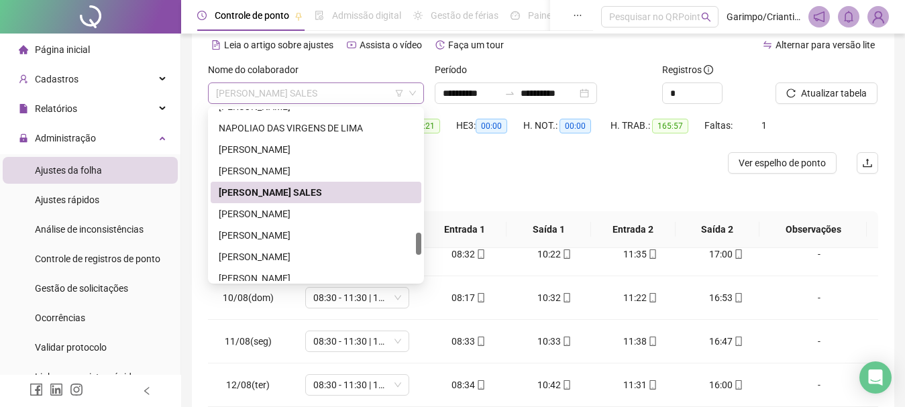
click at [313, 101] on span "[PERSON_NAME] SALES" at bounding box center [316, 93] width 200 height 20
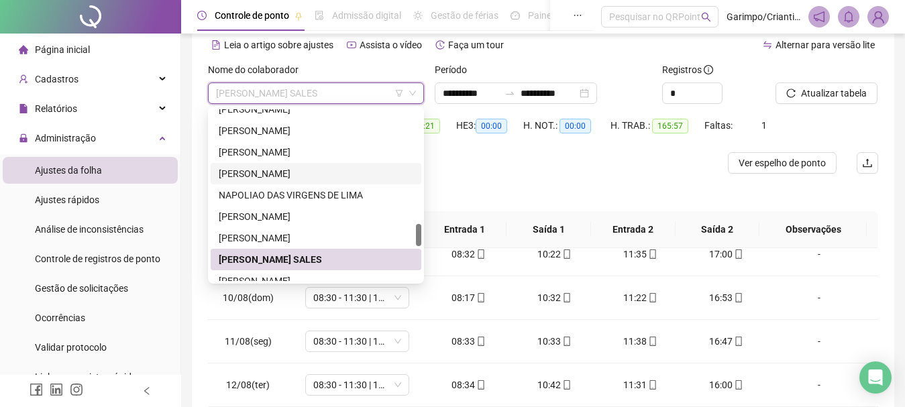
drag, startPoint x: 281, startPoint y: 172, endPoint x: 754, endPoint y: 115, distance: 475.9
click at [281, 171] on div "[PERSON_NAME]" at bounding box center [316, 173] width 195 height 15
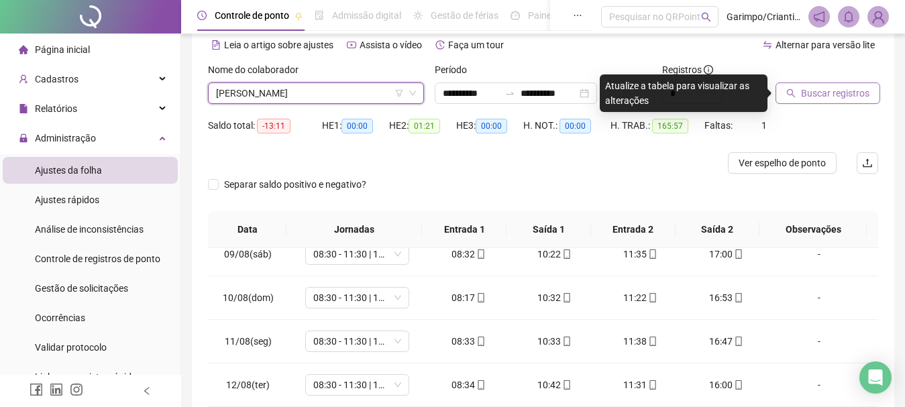
click at [795, 93] on icon "search" at bounding box center [791, 93] width 9 height 9
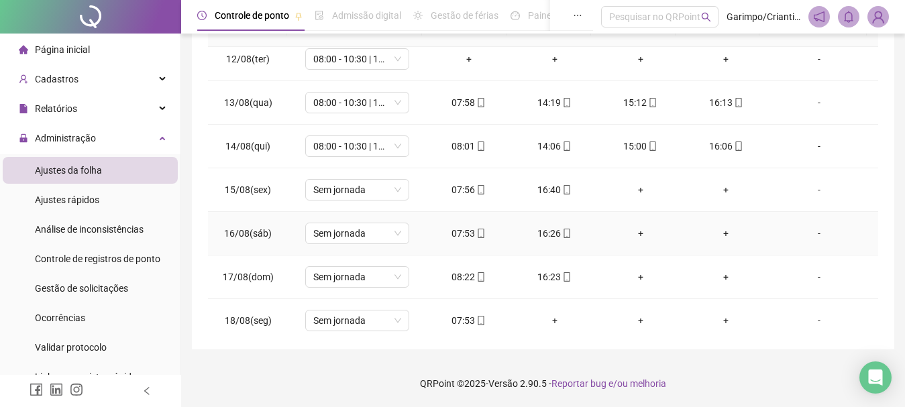
scroll to position [979, 0]
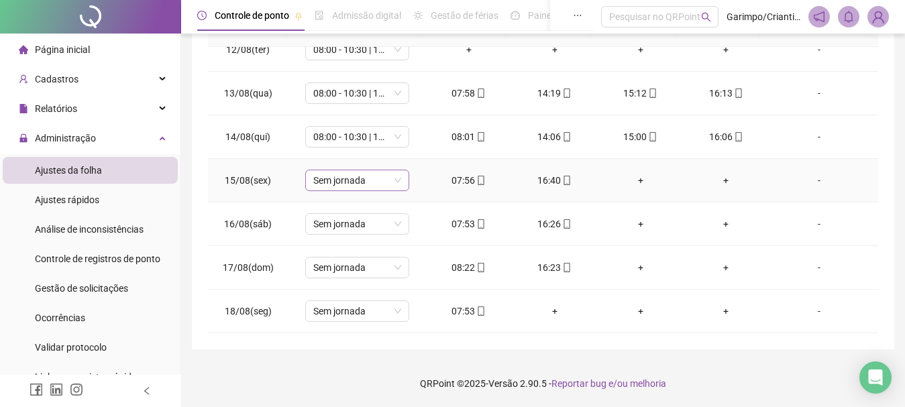
click at [344, 180] on span "Sem jornada" at bounding box center [357, 180] width 88 height 20
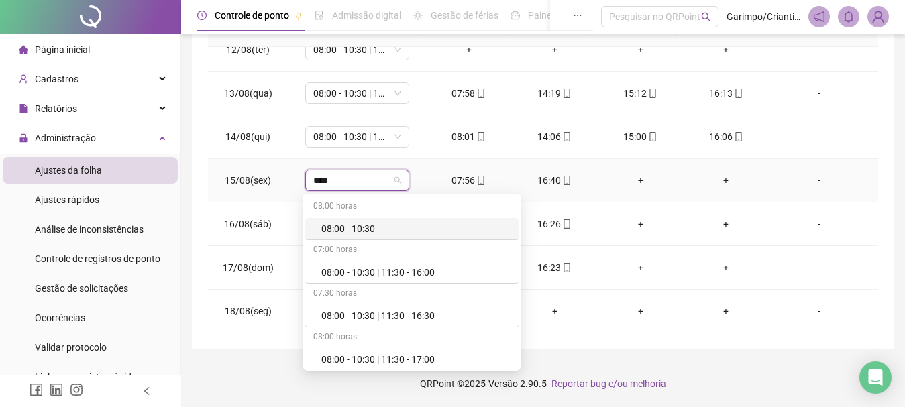
type input "*****"
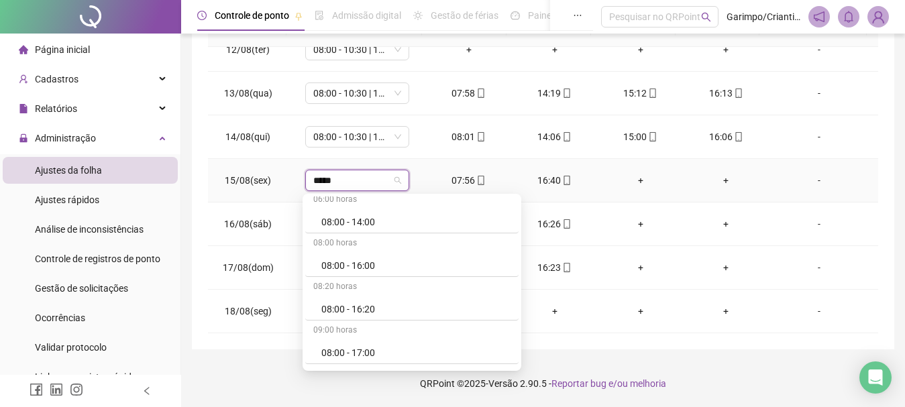
scroll to position [1208, 0]
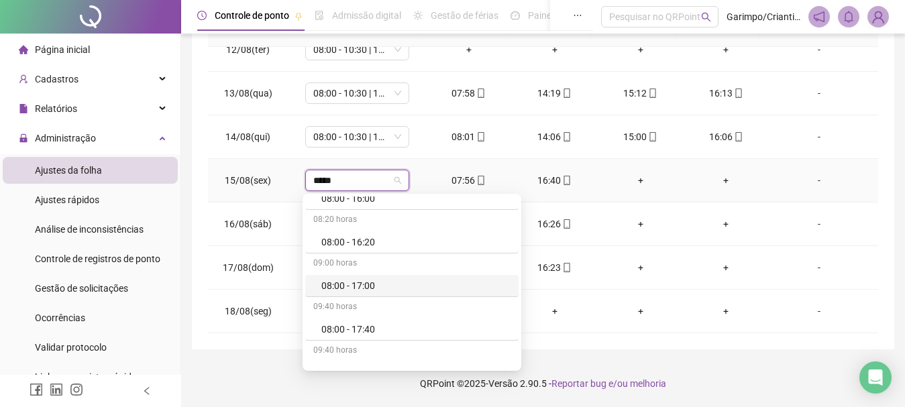
click at [365, 285] on div "08:00 - 17:00" at bounding box center [416, 286] width 189 height 15
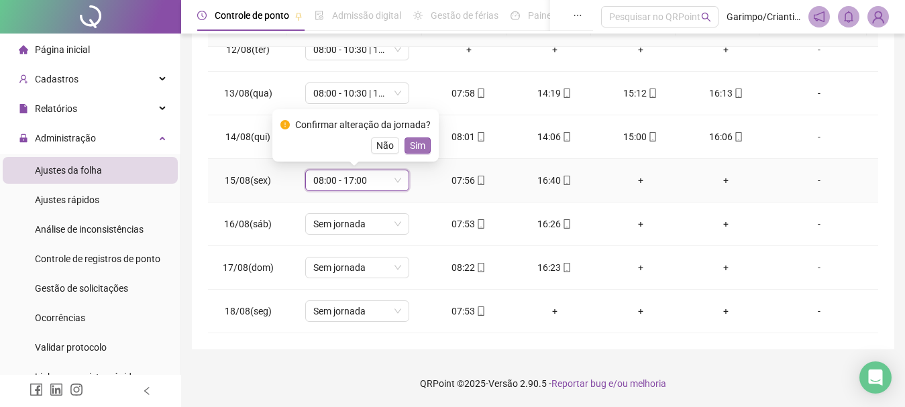
click at [412, 140] on span "Sim" at bounding box center [417, 145] width 15 height 15
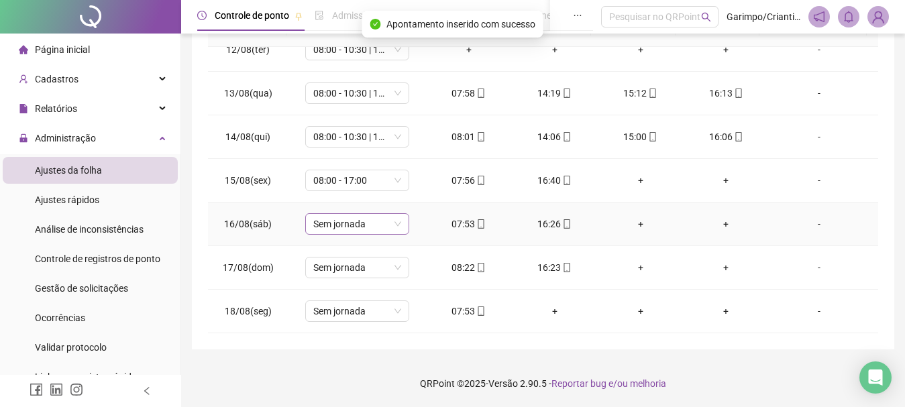
click at [376, 229] on span "Sem jornada" at bounding box center [357, 224] width 88 height 20
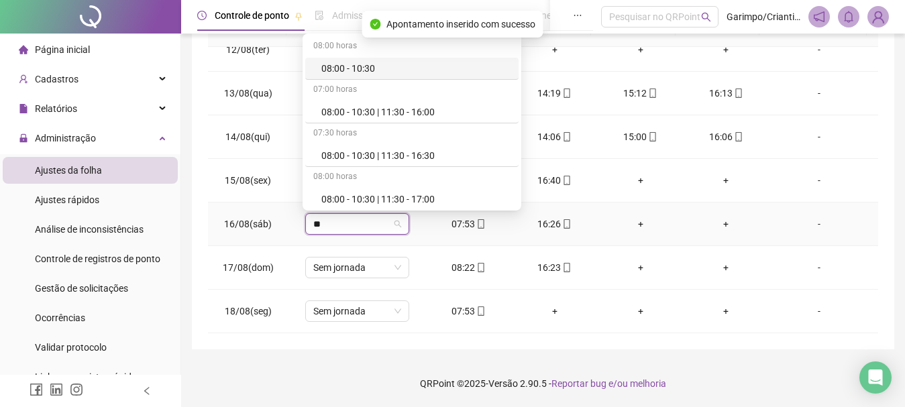
type input "***"
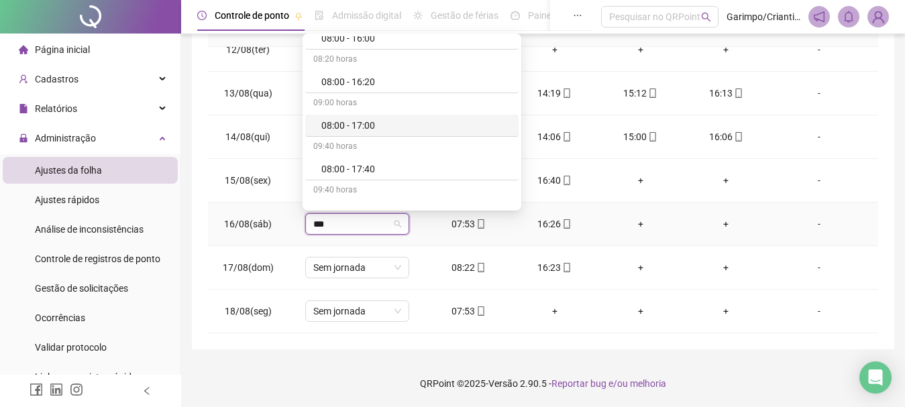
click at [383, 128] on div "08:00 - 17:00" at bounding box center [416, 125] width 189 height 15
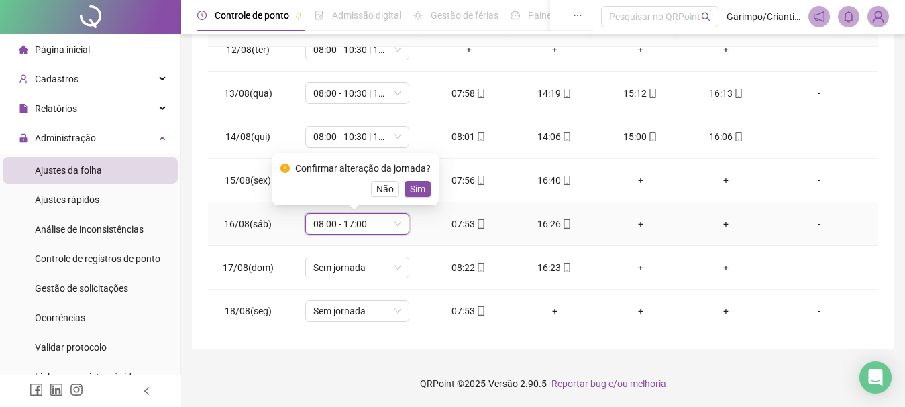
click at [367, 230] on span "08:00 - 17:00" at bounding box center [357, 224] width 88 height 20
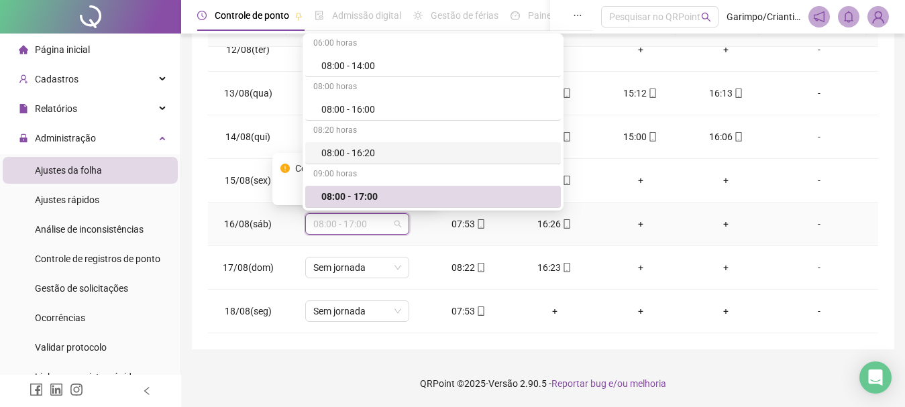
click at [368, 155] on div "08:00 - 16:20" at bounding box center [438, 153] width 232 height 15
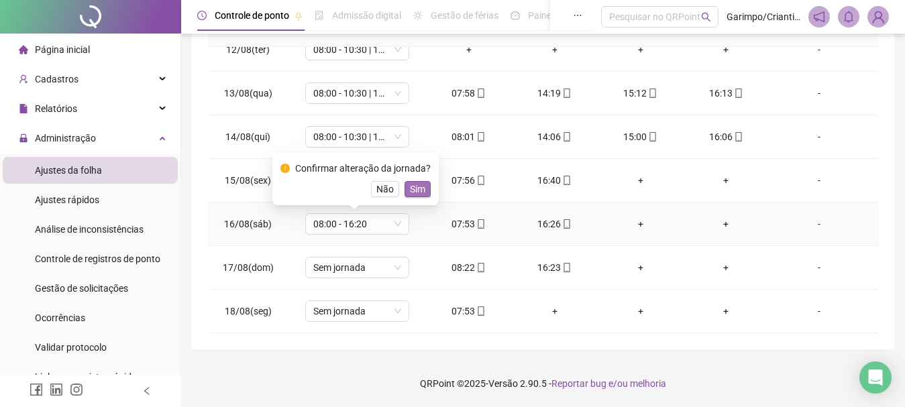
click at [410, 189] on span "Sim" at bounding box center [417, 189] width 15 height 15
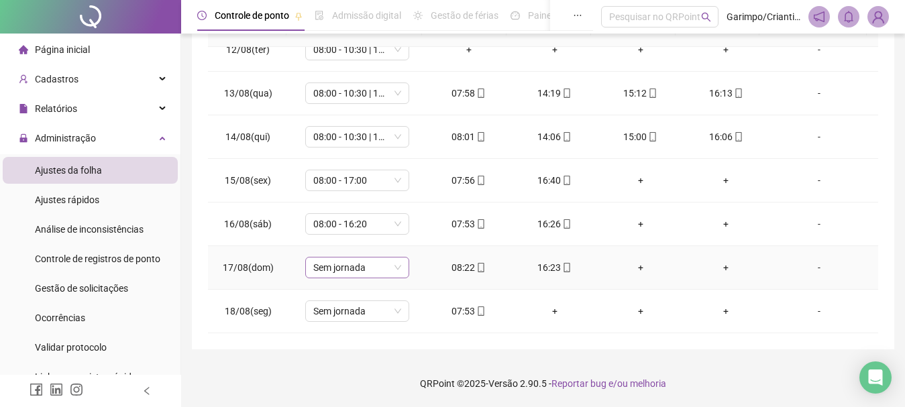
click at [342, 268] on span "Sem jornada" at bounding box center [357, 268] width 88 height 20
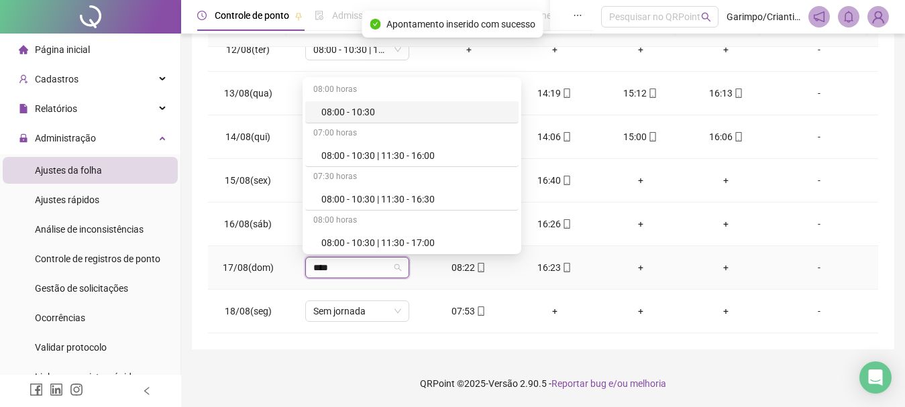
type input "*****"
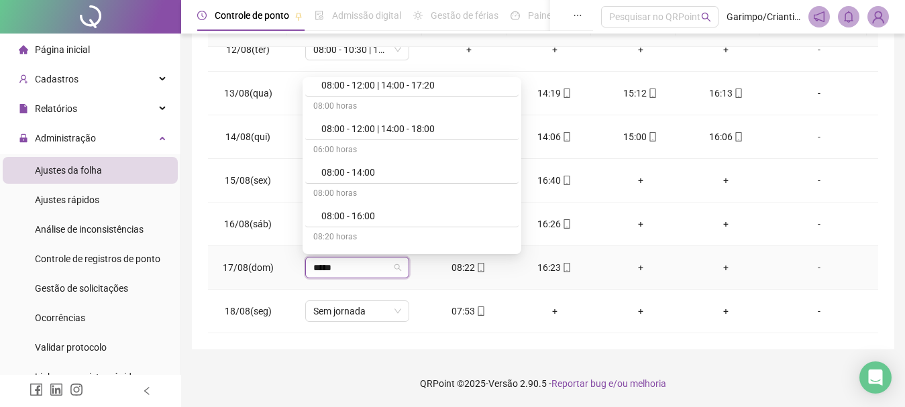
scroll to position [1208, 0]
click at [373, 119] on div "08:00 - 16:20" at bounding box center [416, 125] width 189 height 15
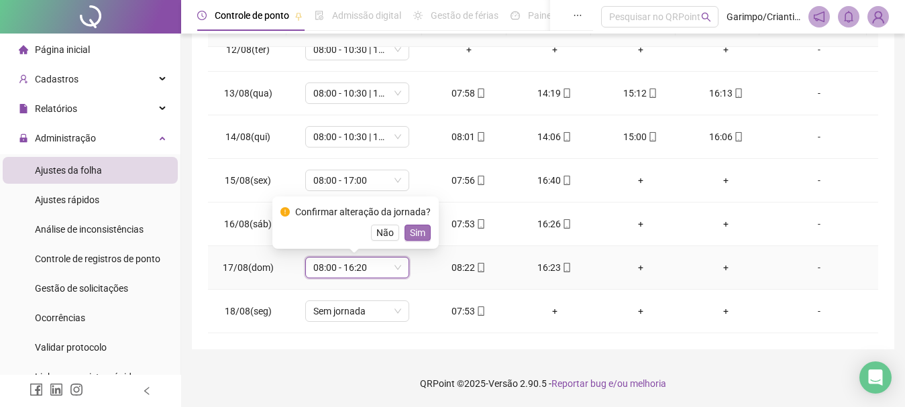
click at [410, 235] on span "Sim" at bounding box center [417, 233] width 15 height 15
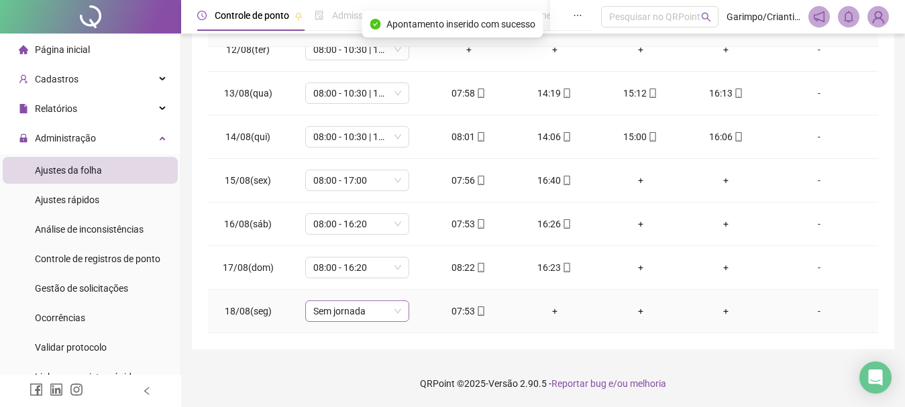
click at [373, 310] on span "Sem jornada" at bounding box center [357, 311] width 88 height 20
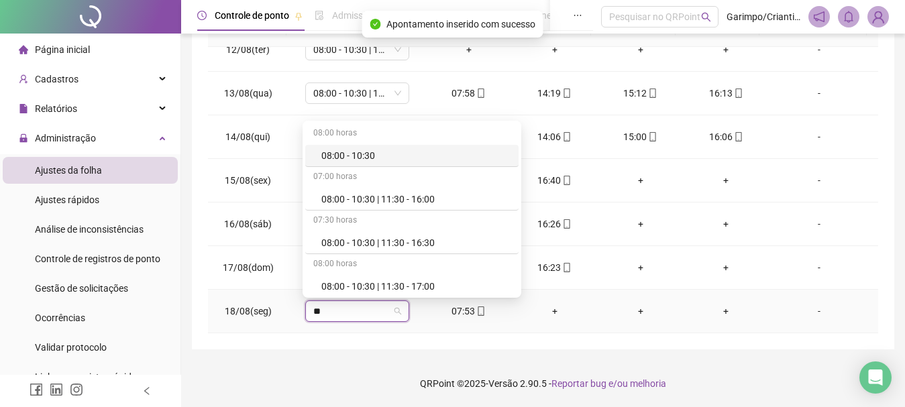
type input "***"
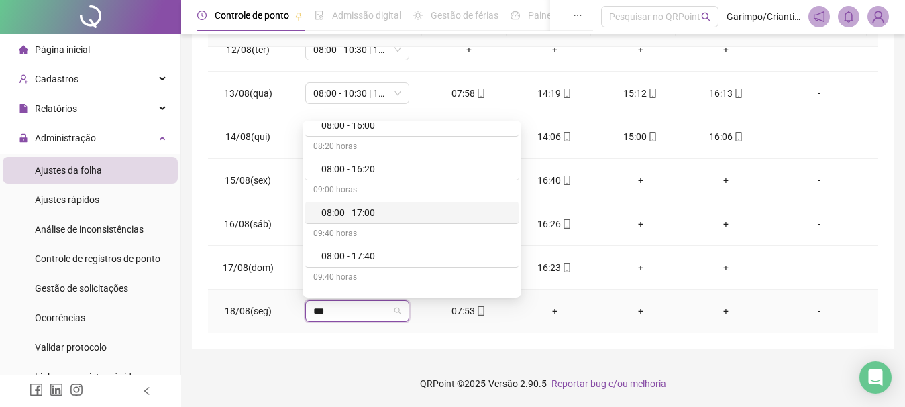
click at [380, 215] on div "08:00 - 17:00" at bounding box center [416, 212] width 189 height 15
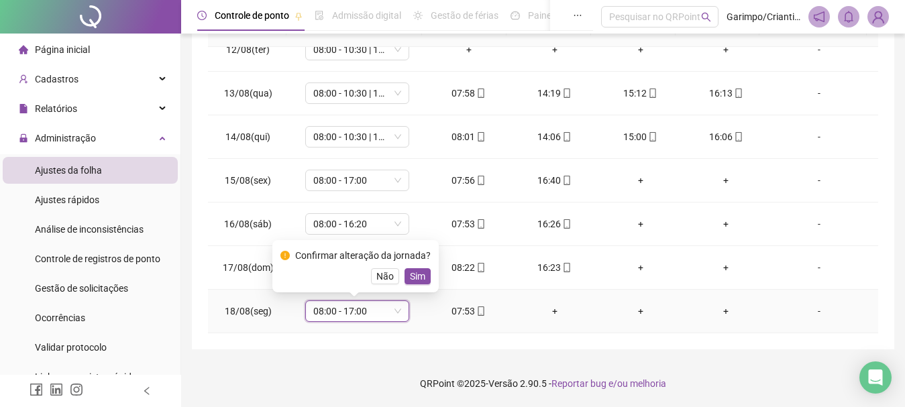
click at [343, 310] on span "08:00 - 17:00" at bounding box center [357, 311] width 88 height 20
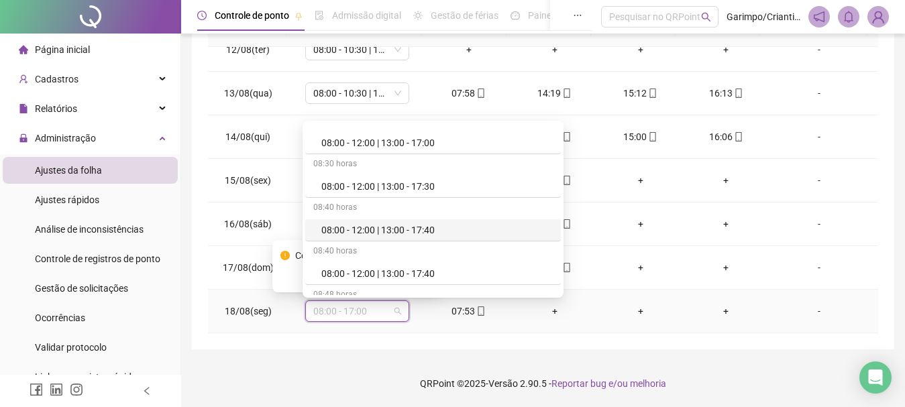
scroll to position [2040, 0]
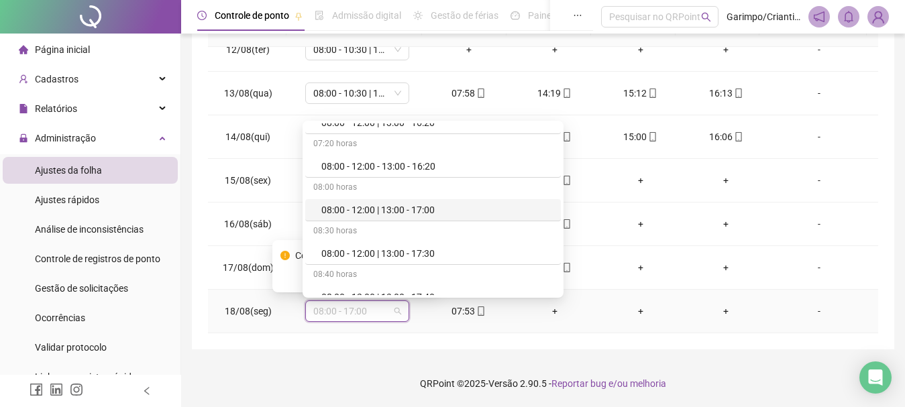
click at [427, 211] on div "08:00 - 12:00 | 13:00 - 17:00" at bounding box center [438, 210] width 232 height 15
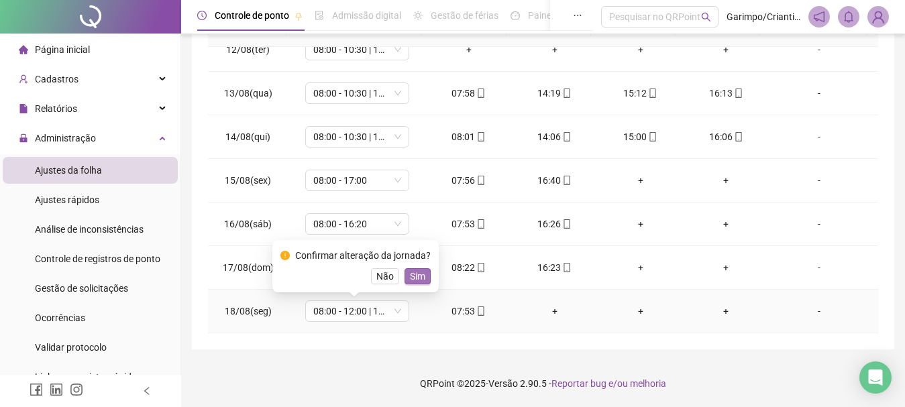
click at [419, 279] on span "Sim" at bounding box center [417, 276] width 15 height 15
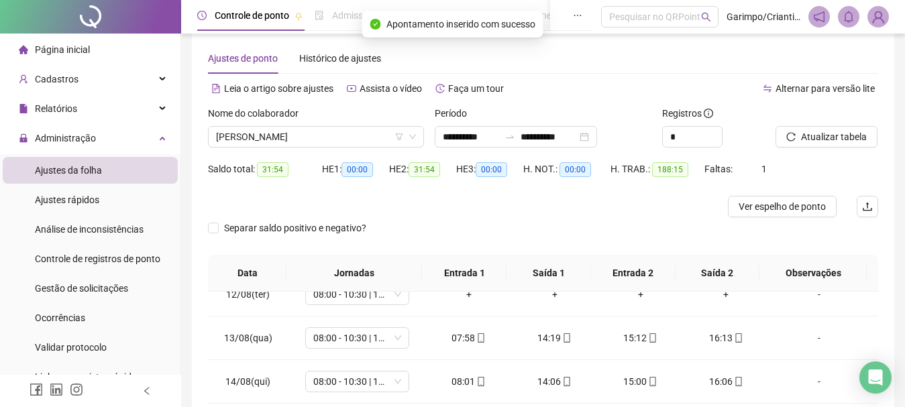
scroll to position [0, 0]
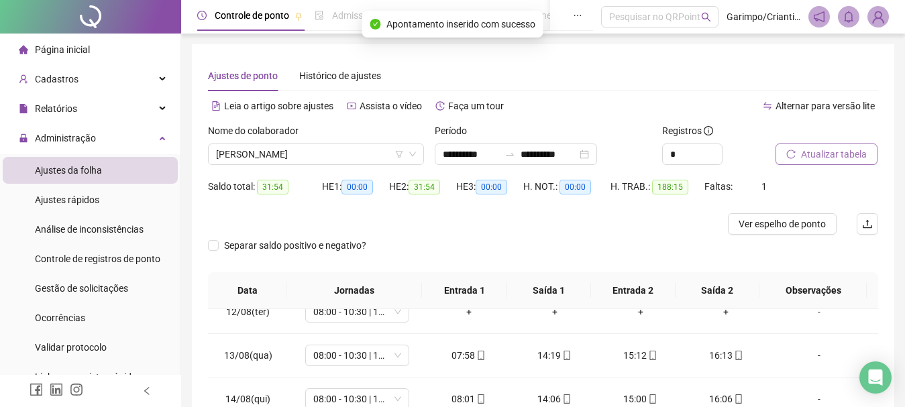
click at [799, 162] on button "Atualizar tabela" at bounding box center [827, 154] width 102 height 21
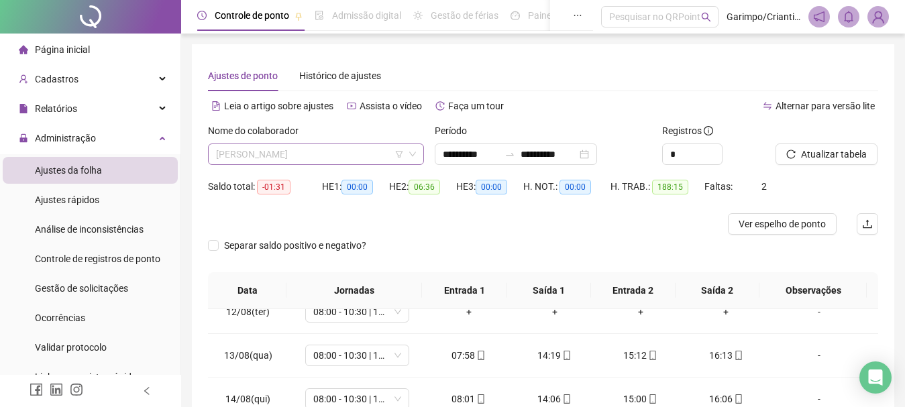
click at [291, 157] on span "[PERSON_NAME]" at bounding box center [316, 154] width 200 height 20
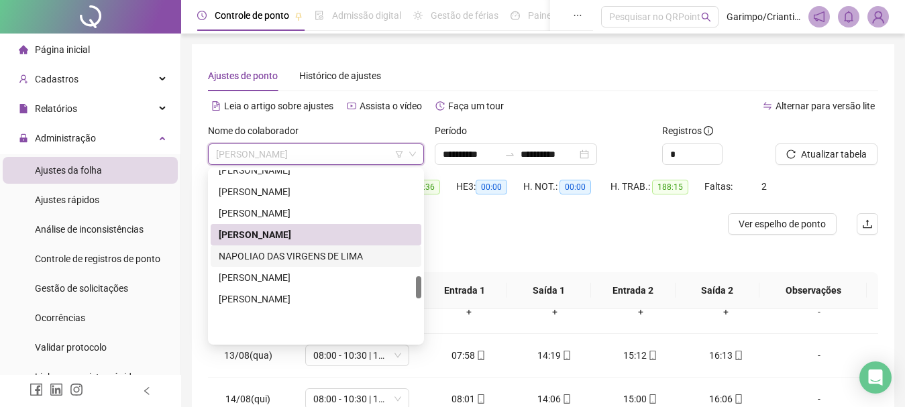
scroll to position [824, 0]
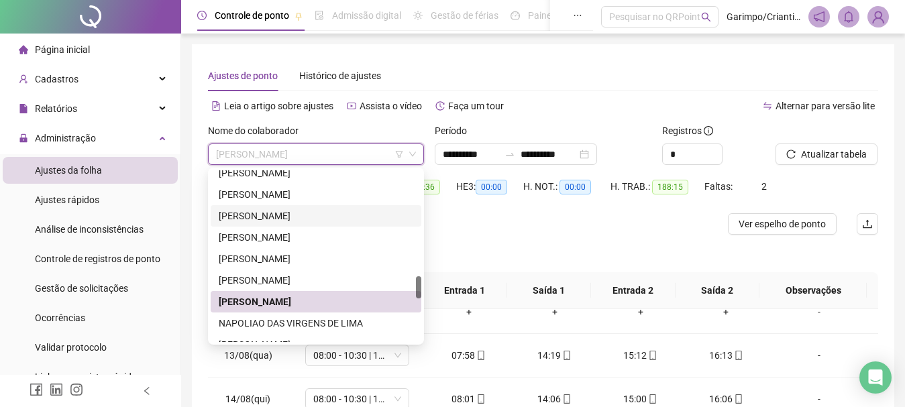
drag, startPoint x: 283, startPoint y: 213, endPoint x: 293, endPoint y: 213, distance: 10.1
click at [285, 213] on div "[PERSON_NAME]" at bounding box center [316, 216] width 195 height 15
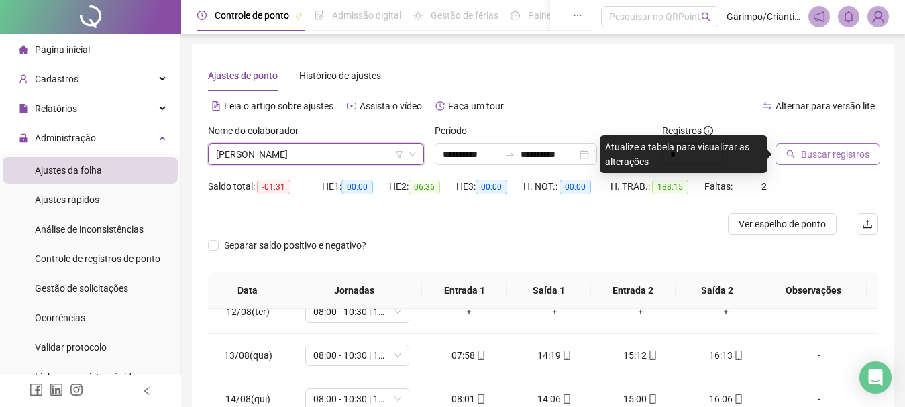
click at [846, 151] on span "Buscar registros" at bounding box center [835, 154] width 68 height 15
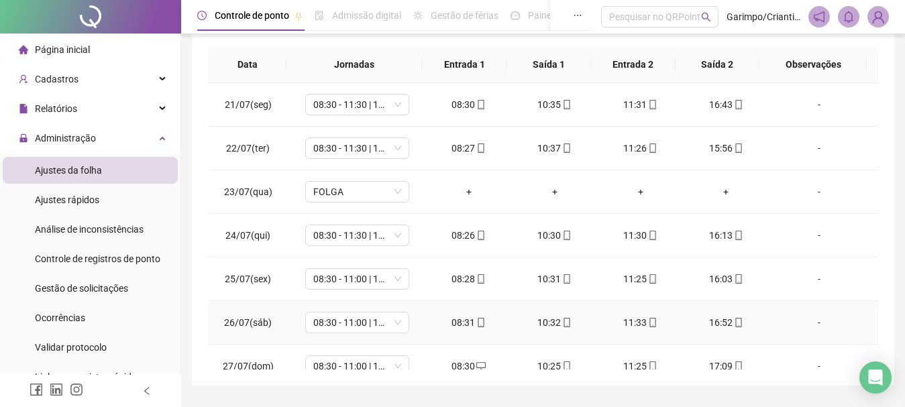
scroll to position [0, 0]
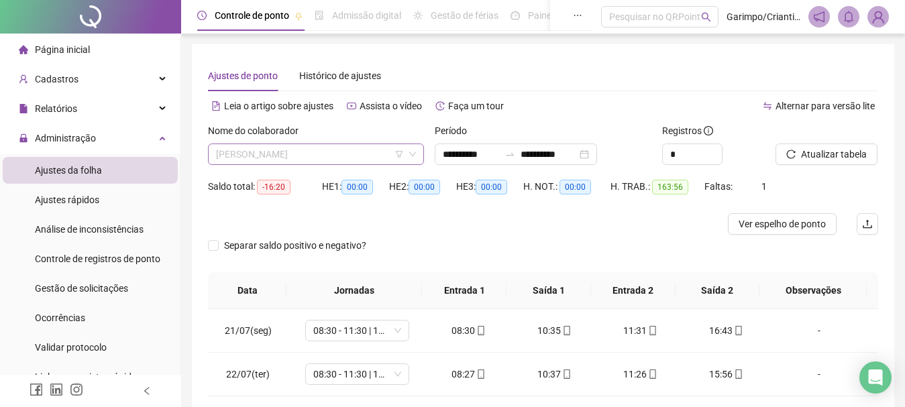
click at [356, 154] on span "[PERSON_NAME]" at bounding box center [316, 154] width 200 height 20
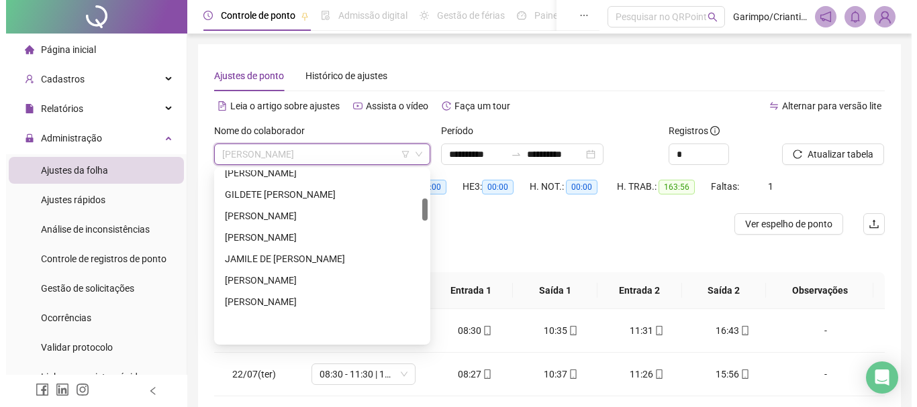
scroll to position [220, 0]
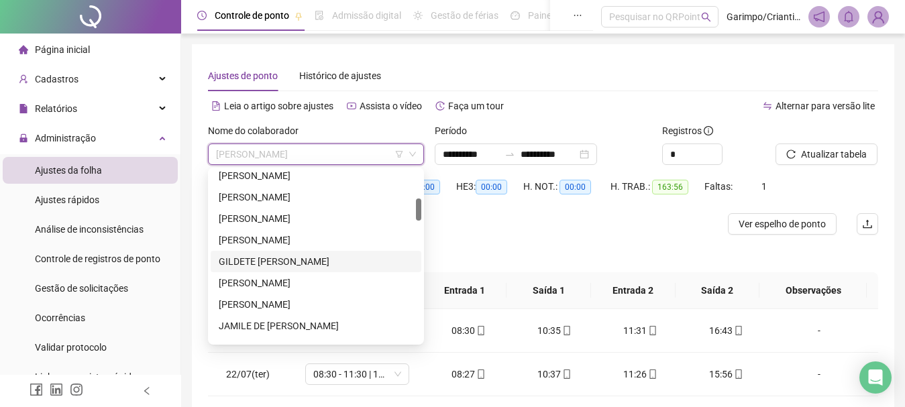
click at [292, 262] on div "GILDETE [PERSON_NAME]" at bounding box center [316, 261] width 195 height 15
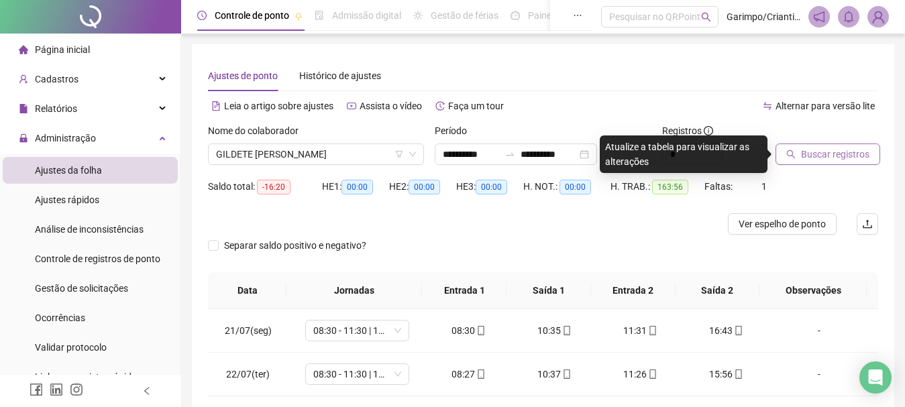
click at [856, 154] on span "Buscar registros" at bounding box center [835, 154] width 68 height 15
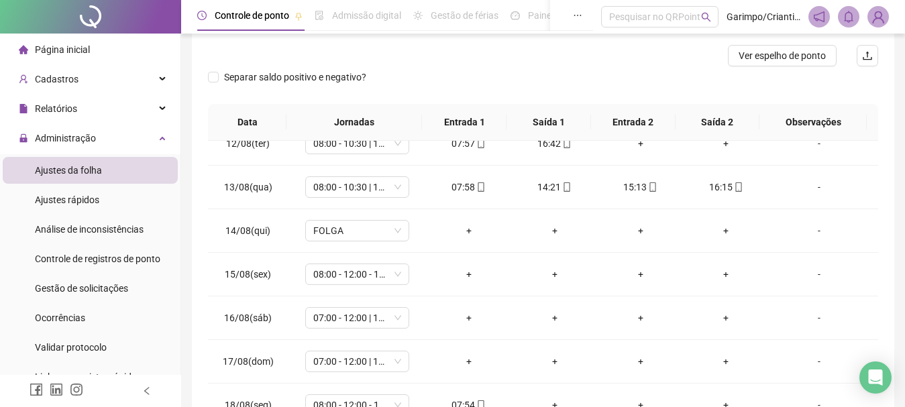
scroll to position [0, 0]
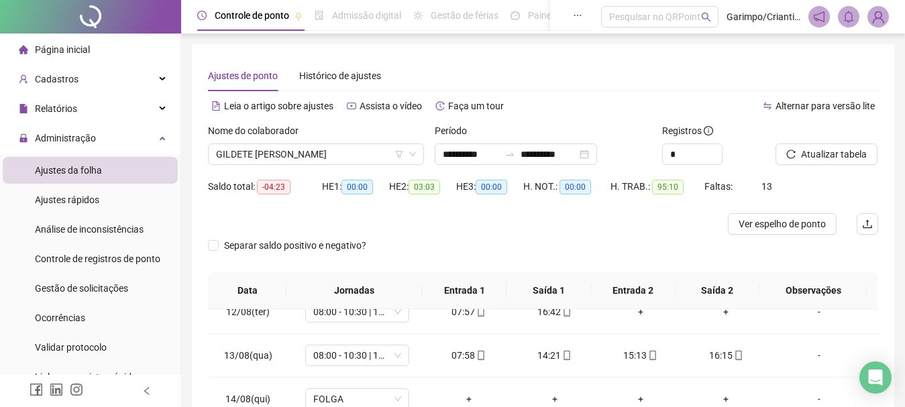
click at [338, 143] on div "Nome do colaborador" at bounding box center [316, 133] width 216 height 20
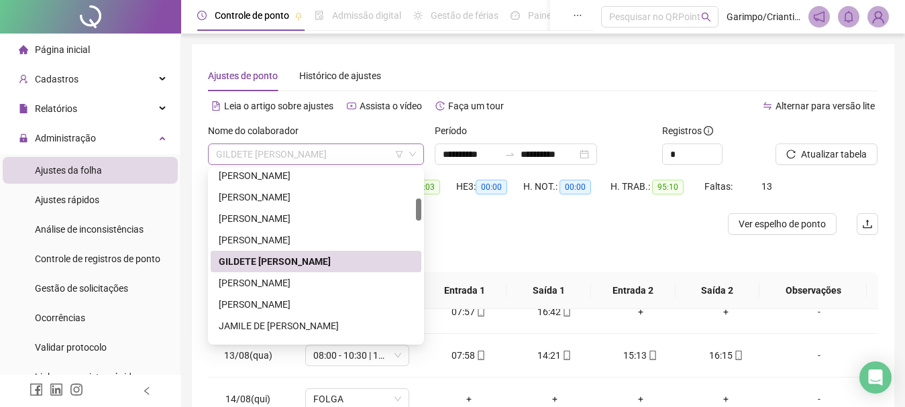
click at [333, 149] on span "GILDETE [PERSON_NAME]" at bounding box center [316, 154] width 200 height 20
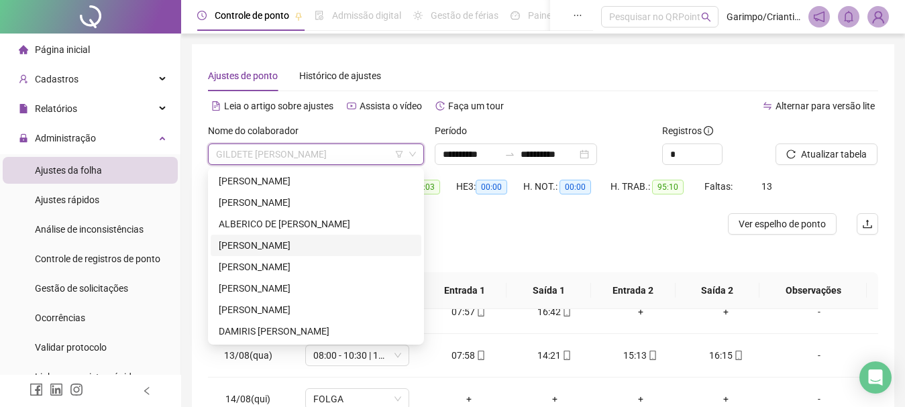
drag, startPoint x: 294, startPoint y: 243, endPoint x: 389, endPoint y: 241, distance: 94.7
click at [295, 243] on div "[PERSON_NAME]" at bounding box center [316, 245] width 195 height 15
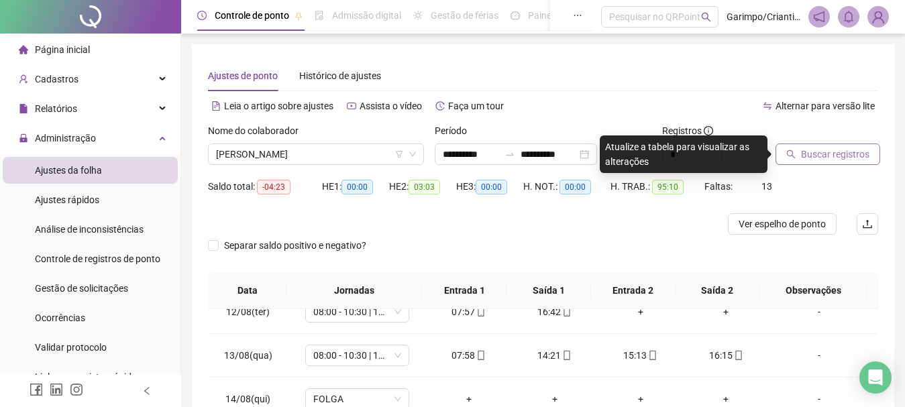
click at [831, 152] on span "Buscar registros" at bounding box center [835, 154] width 68 height 15
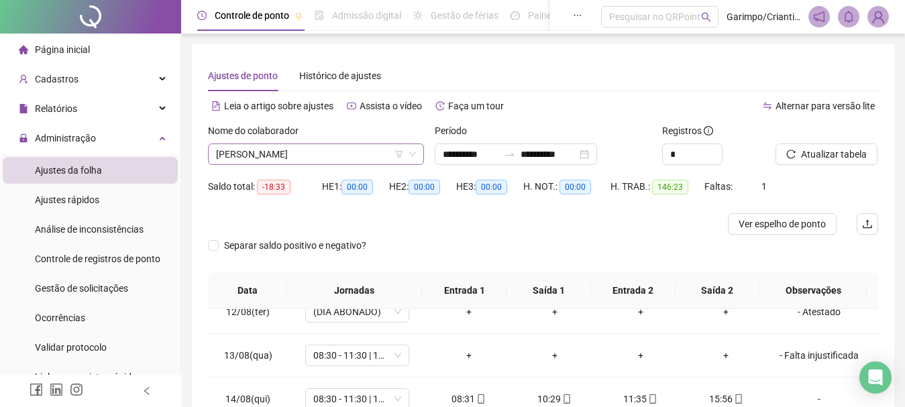
click at [314, 160] on span "[PERSON_NAME]" at bounding box center [316, 154] width 200 height 20
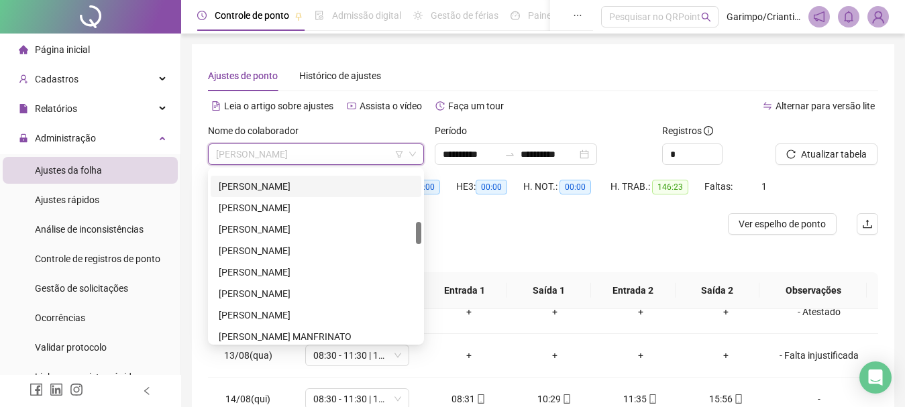
scroll to position [470, 0]
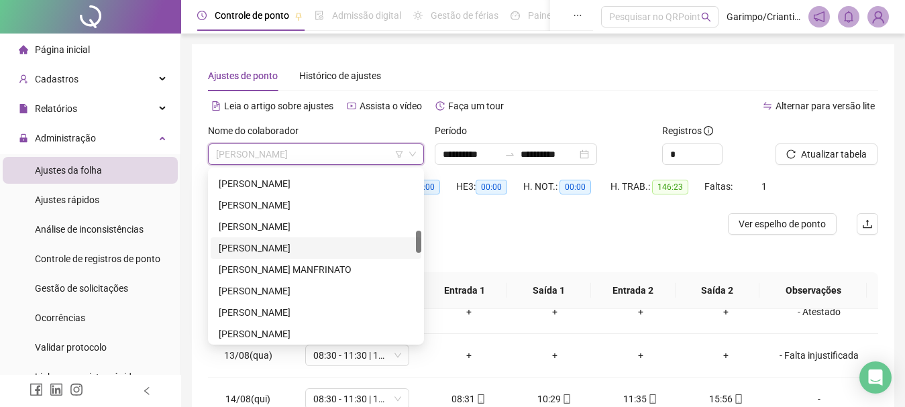
click at [265, 245] on div "[PERSON_NAME]" at bounding box center [316, 248] width 195 height 15
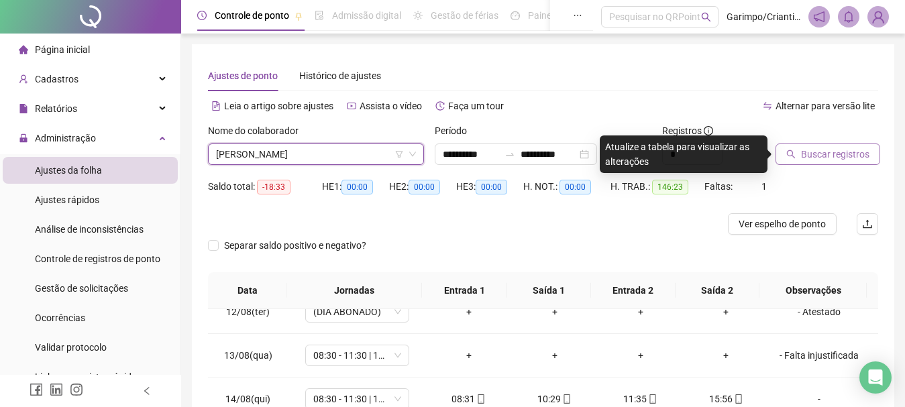
click at [832, 156] on span "Buscar registros" at bounding box center [835, 154] width 68 height 15
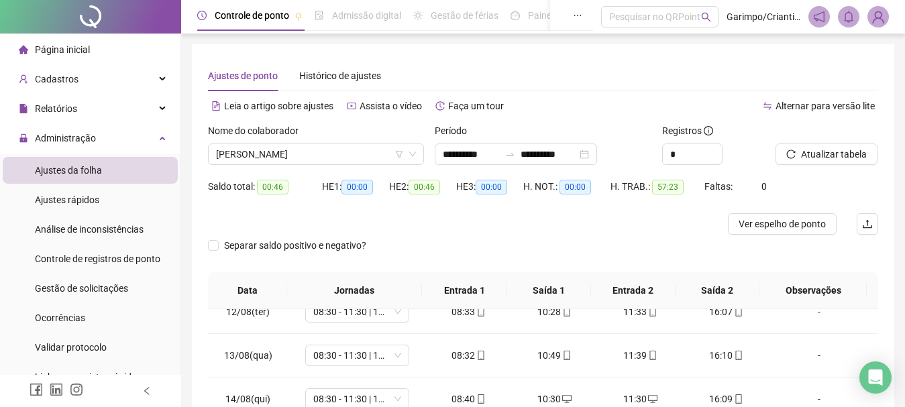
scroll to position [262, 0]
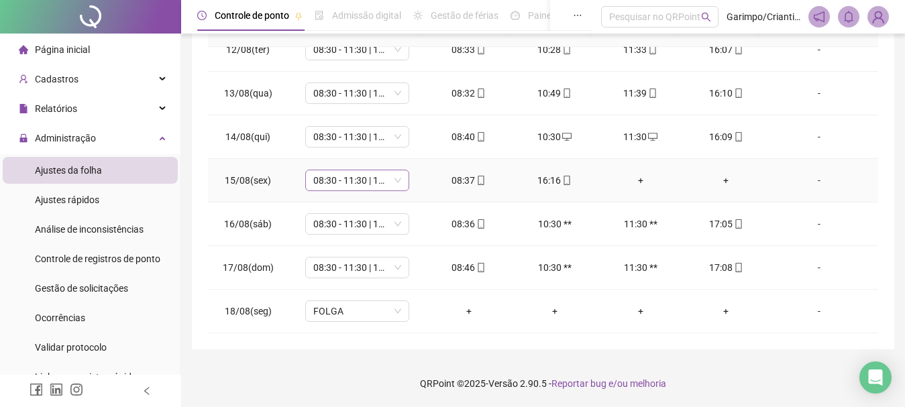
click at [332, 189] on span "08:30 - 11:30 | 12:30 - 16:30" at bounding box center [357, 180] width 88 height 20
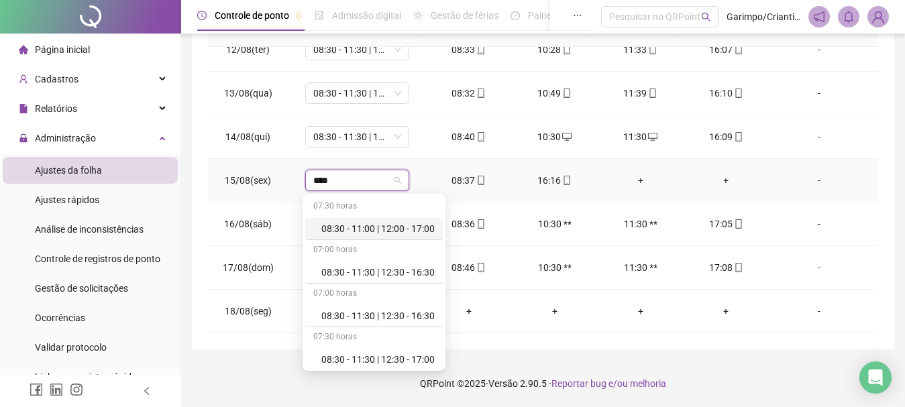
type input "*****"
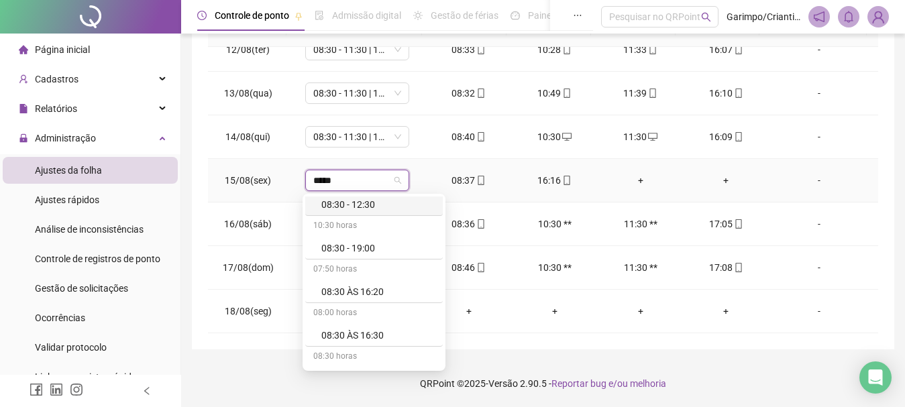
scroll to position [483, 0]
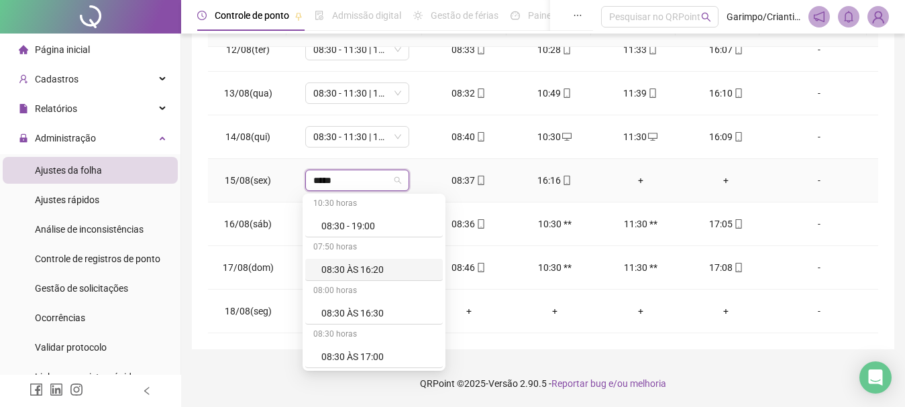
click at [375, 264] on div "08:30 ÀS 16:20" at bounding box center [378, 269] width 113 height 15
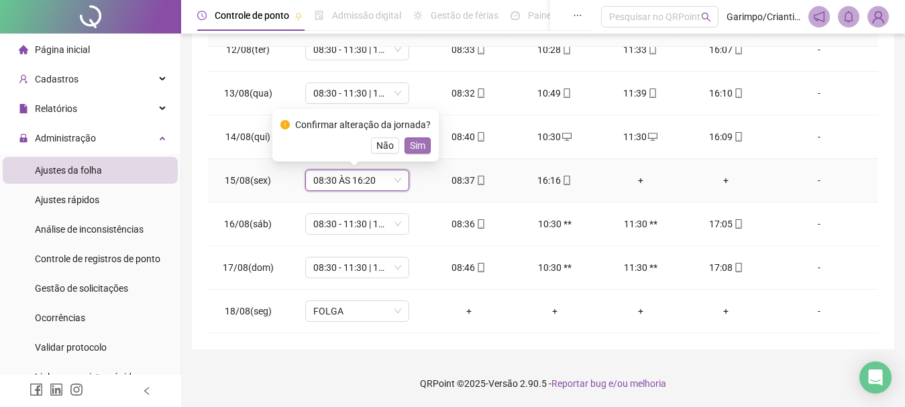
click at [405, 152] on button "Sim" at bounding box center [418, 146] width 26 height 16
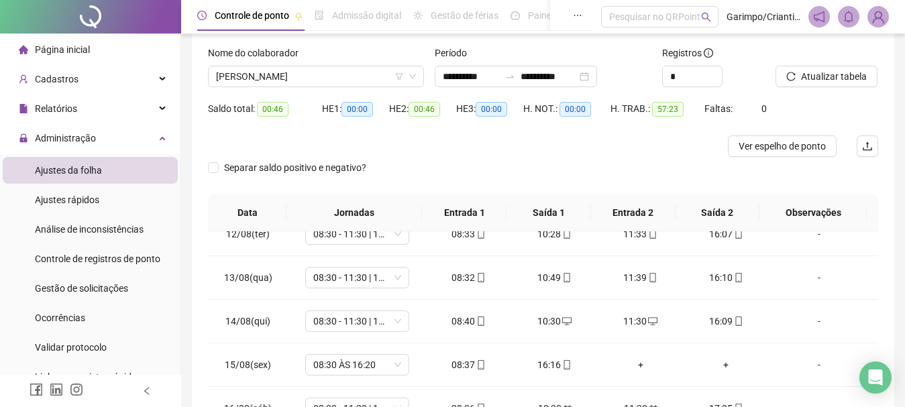
scroll to position [61, 0]
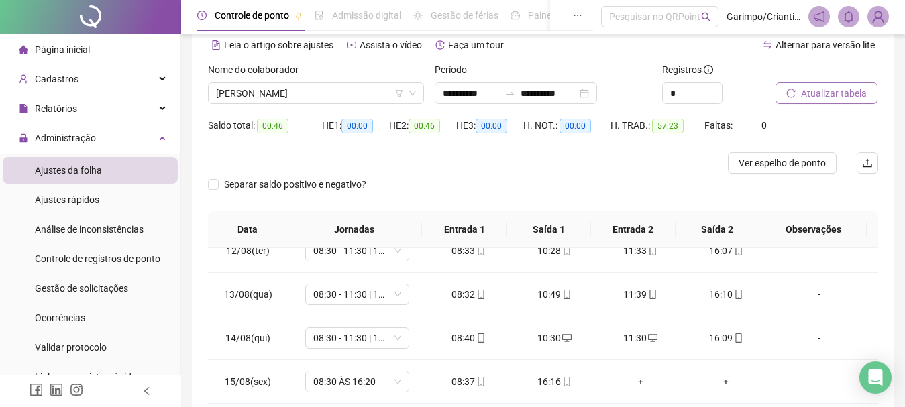
click at [822, 93] on span "Atualizar tabela" at bounding box center [834, 93] width 66 height 15
click at [291, 91] on span "[PERSON_NAME]" at bounding box center [316, 93] width 200 height 20
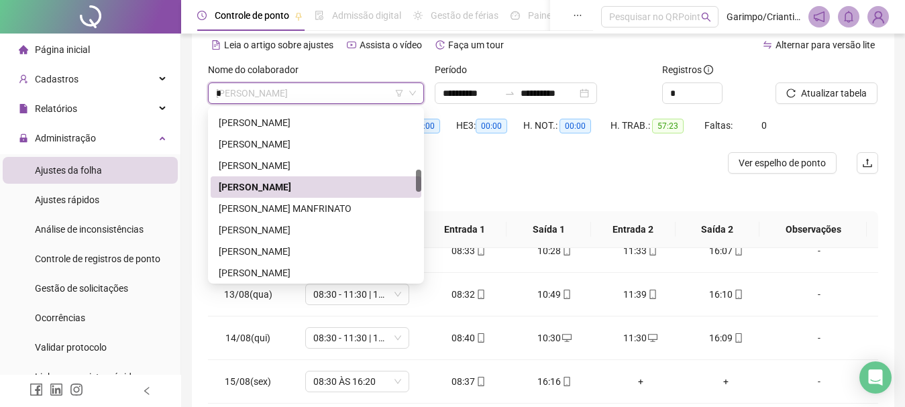
scroll to position [387, 0]
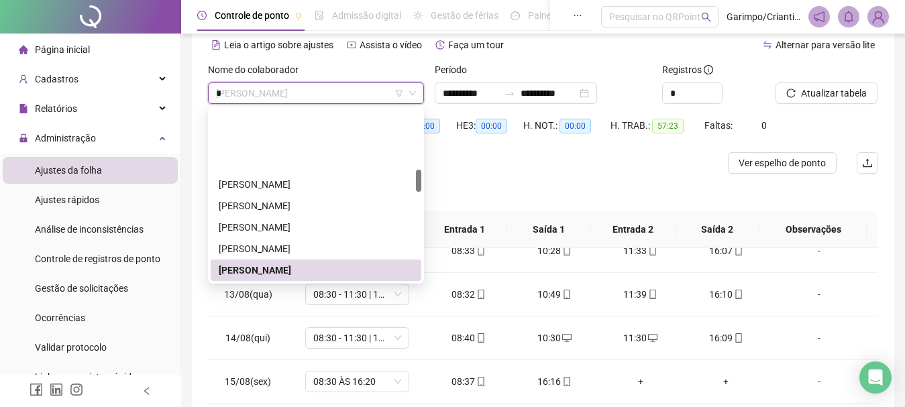
type input "**"
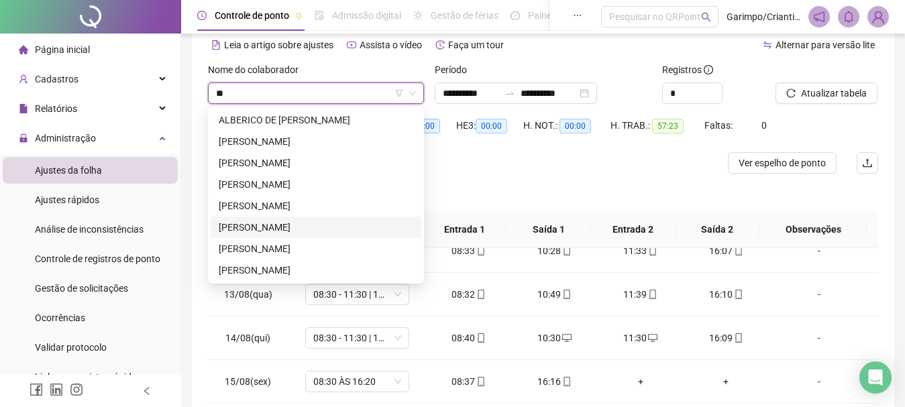
scroll to position [128, 0]
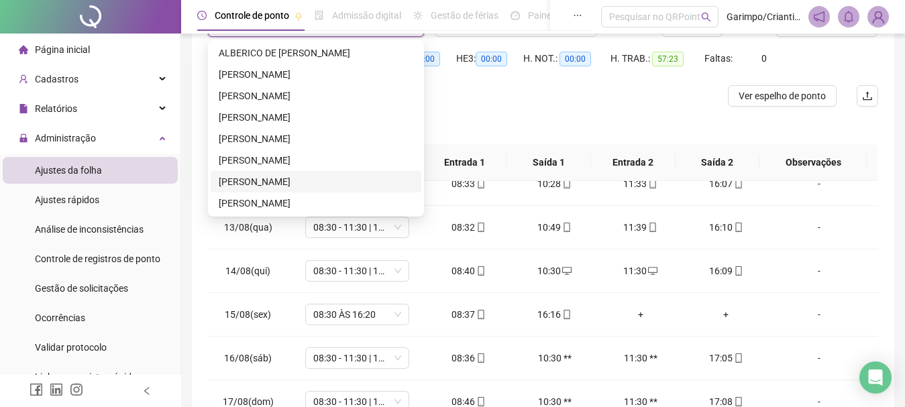
click at [256, 176] on div "[PERSON_NAME]" at bounding box center [316, 182] width 195 height 15
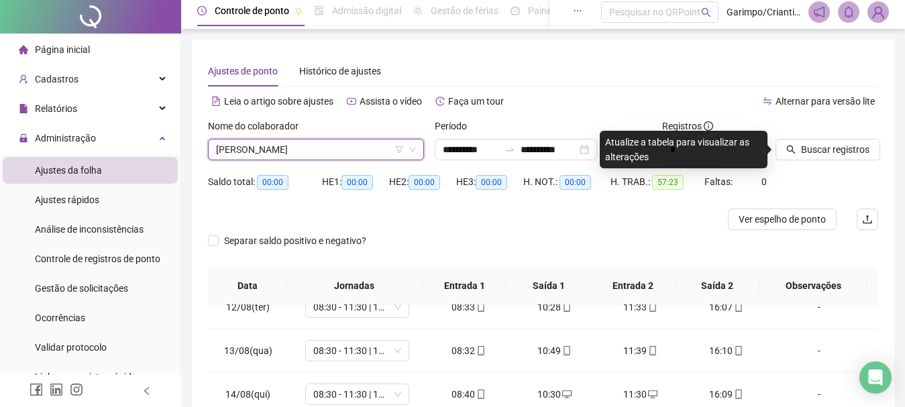
scroll to position [0, 0]
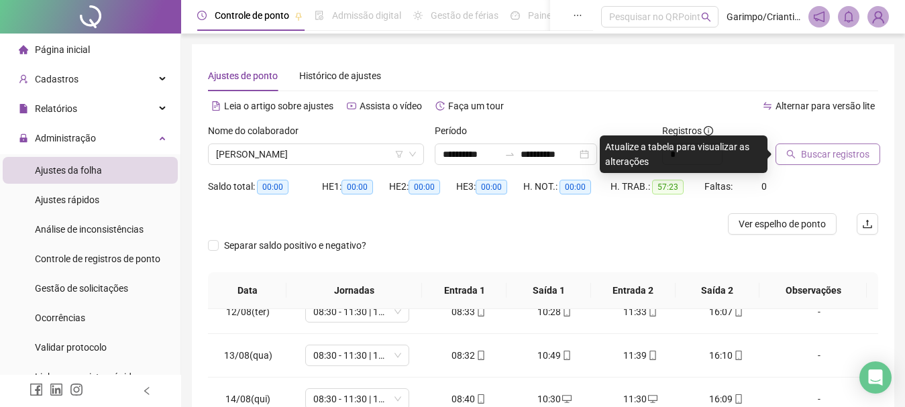
click at [803, 157] on span "Buscar registros" at bounding box center [835, 154] width 68 height 15
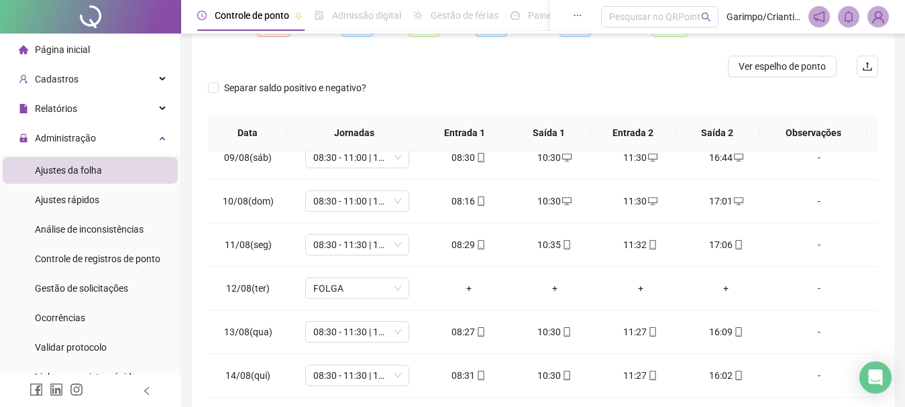
scroll to position [61, 0]
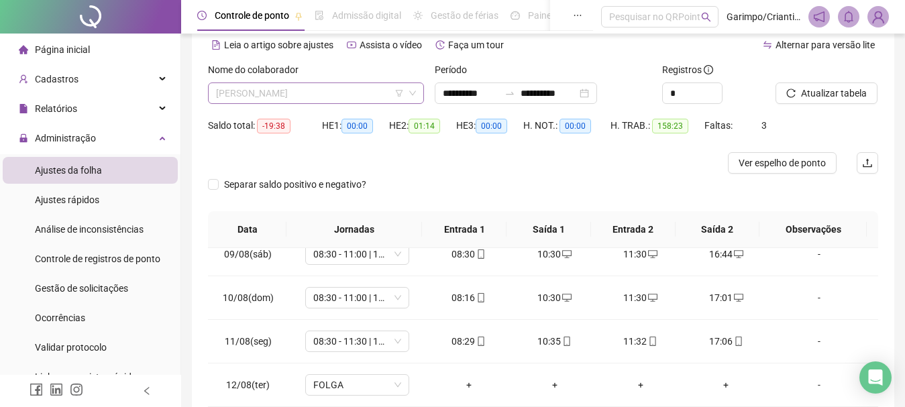
click at [329, 89] on span "[PERSON_NAME]" at bounding box center [316, 93] width 200 height 20
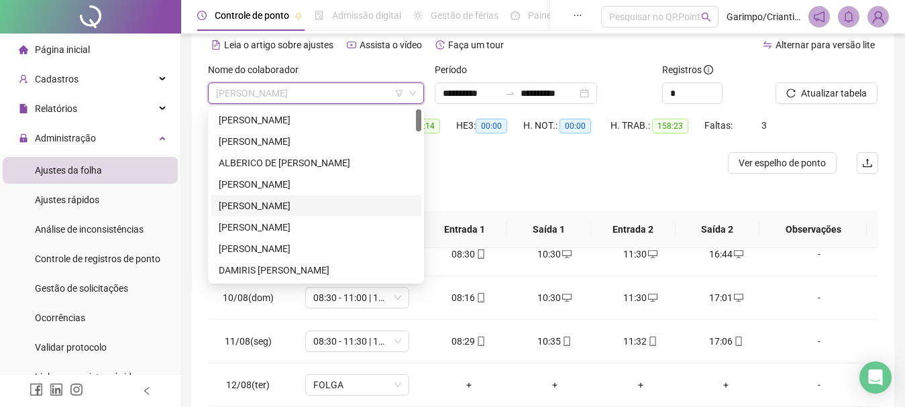
scroll to position [0, 0]
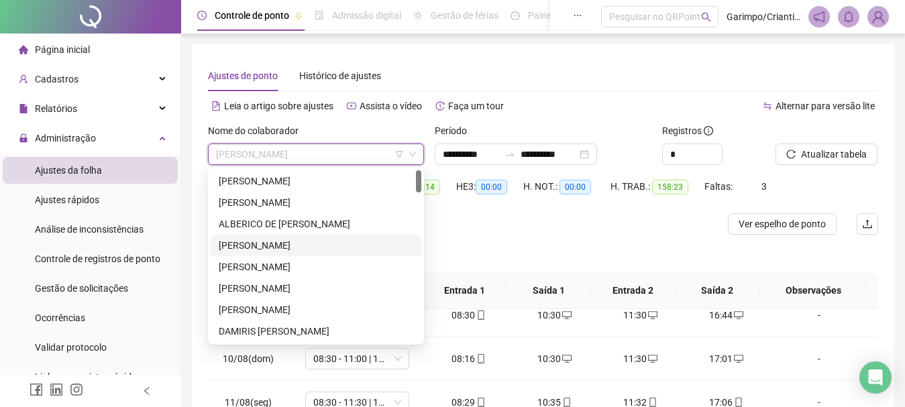
click at [694, 78] on div "Ajustes de ponto Histórico de ajustes" at bounding box center [543, 75] width 671 height 31
